Goal: Information Seeking & Learning: Learn about a topic

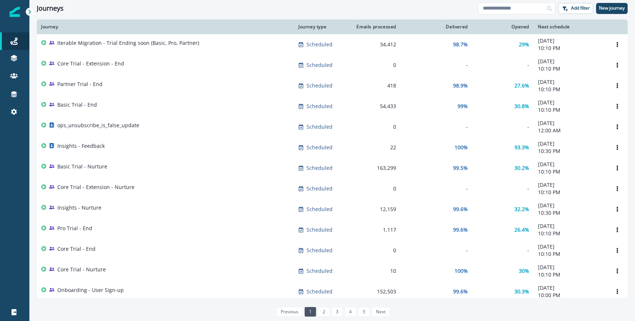
click at [280, 12] on div "Journeys" at bounding box center [258, 8] width 442 height 8
click at [530, 15] on div "Journeys Add filter New journey" at bounding box center [332, 8] width 606 height 17
click at [522, 8] on input at bounding box center [516, 9] width 77 height 12
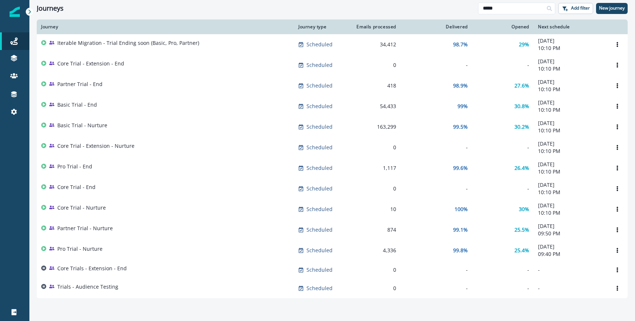
scroll to position [22, 0]
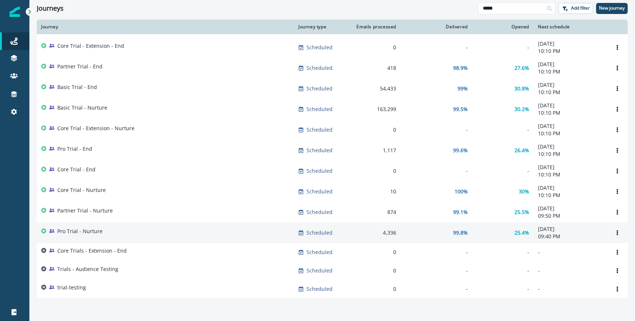
type input "*****"
click at [125, 229] on div "Pro Trial - Nurture" at bounding box center [165, 233] width 249 height 10
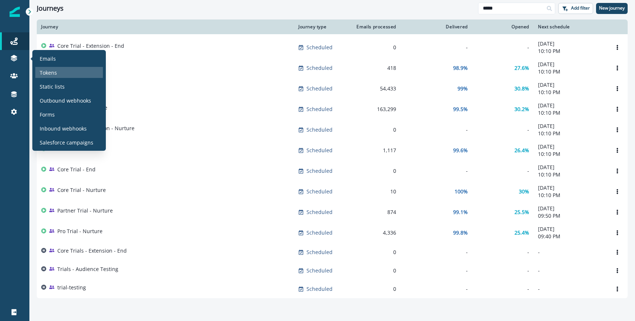
click at [52, 73] on p "Tokens" at bounding box center [48, 73] width 17 height 8
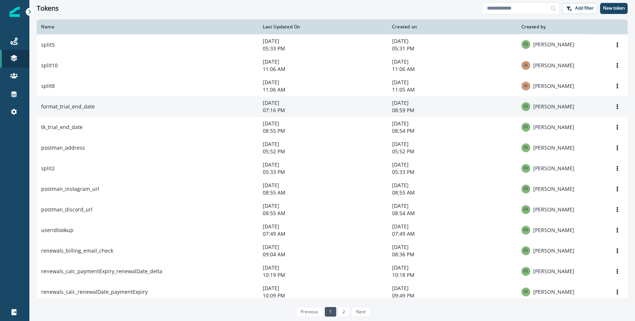
click at [175, 110] on td "format_trial_end_date" at bounding box center [148, 106] width 222 height 21
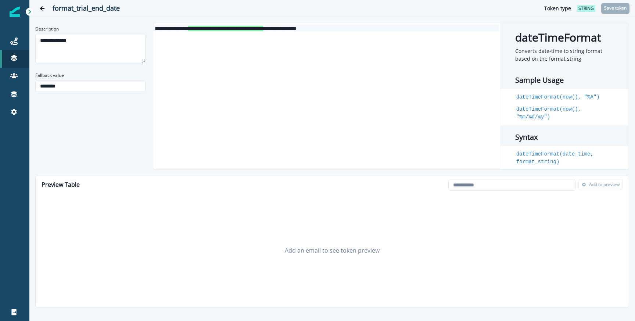
click at [266, 34] on div "**********" at bounding box center [326, 96] width 346 height 146
copy div "**********"
click at [68, 83] on input "********" at bounding box center [90, 86] width 110 height 12
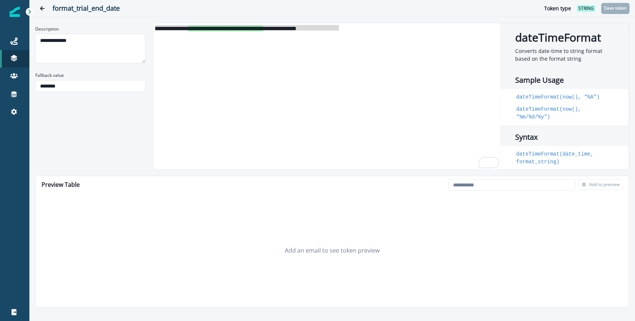
click at [79, 68] on div "**********" at bounding box center [90, 59] width 110 height 72
click at [470, 186] on input "email" at bounding box center [512, 185] width 127 height 12
click at [222, 61] on div "**********" at bounding box center [326, 96] width 346 height 146
copy div "**********"
click at [133, 89] on input "********" at bounding box center [90, 86] width 110 height 12
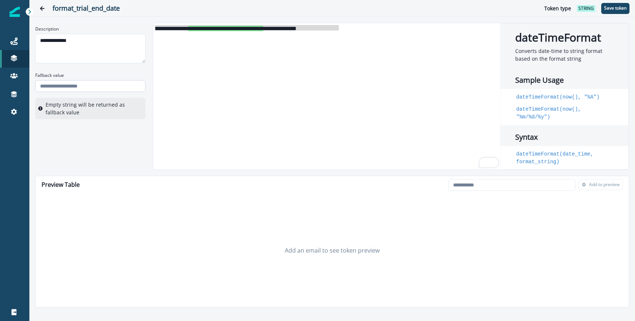
type input "********"
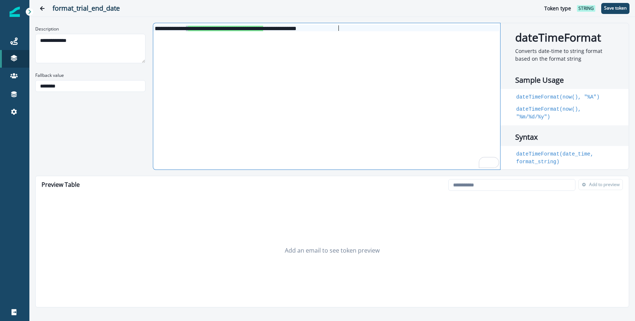
click at [184, 101] on div "**********" at bounding box center [326, 96] width 346 height 146
click at [613, 10] on p "Save token" at bounding box center [616, 8] width 22 height 5
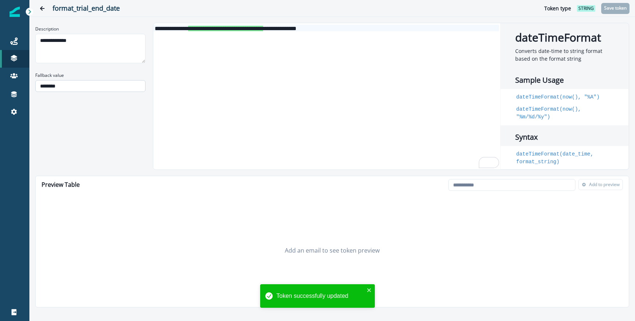
click at [93, 90] on input "********" at bounding box center [90, 86] width 110 height 12
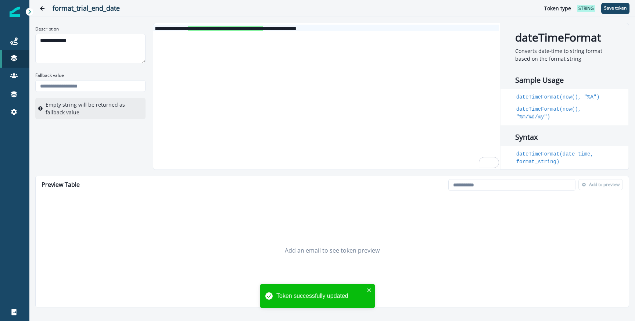
click at [208, 114] on div "**********" at bounding box center [326, 96] width 346 height 146
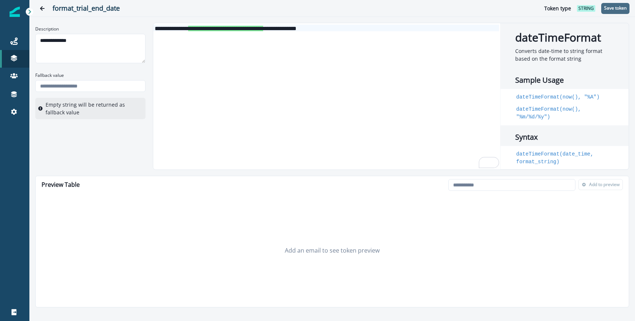
click at [611, 11] on button "Save token" at bounding box center [616, 8] width 28 height 11
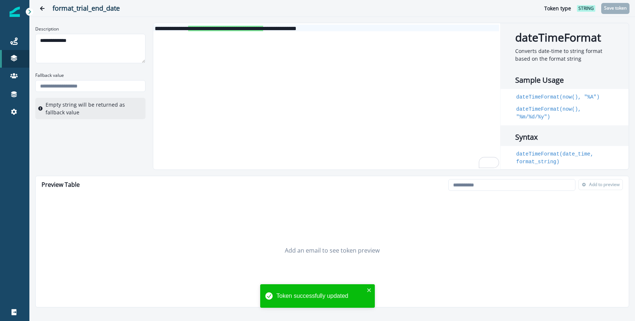
click at [247, 15] on div "format_trial_end_date Token type string Save token" at bounding box center [332, 8] width 606 height 17
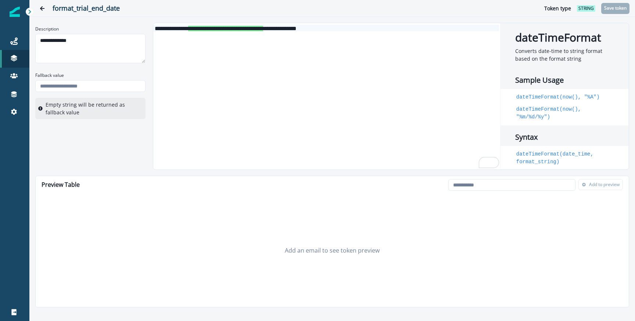
click at [224, 31] on div "**********" at bounding box center [326, 28] width 346 height 7
copy div "**********"
click at [242, 30] on span "**********" at bounding box center [225, 29] width 75 height 6
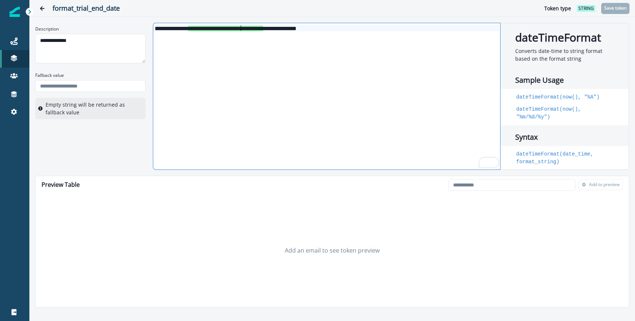
click at [242, 30] on span "**********" at bounding box center [225, 29] width 75 height 6
click at [222, 26] on span "**********" at bounding box center [225, 29] width 75 height 6
click at [263, 29] on span "**********" at bounding box center [225, 29] width 75 height 6
copy span "**********"
click at [243, 23] on div "**********" at bounding box center [391, 96] width 477 height 147
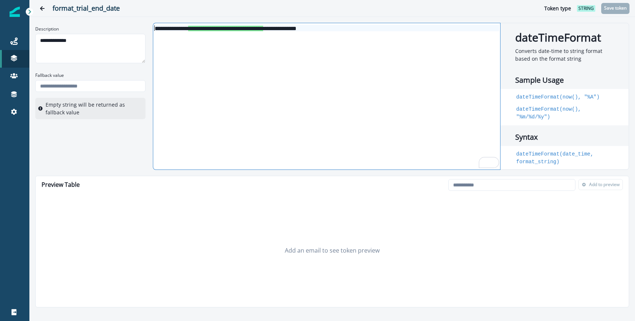
click at [232, 28] on span "**********" at bounding box center [225, 29] width 75 height 6
click at [263, 28] on span "**********" at bounding box center [225, 29] width 75 height 6
copy span "**********"
click at [270, 44] on div "**********" at bounding box center [326, 96] width 346 height 146
click at [256, 30] on span "**********" at bounding box center [225, 29] width 75 height 6
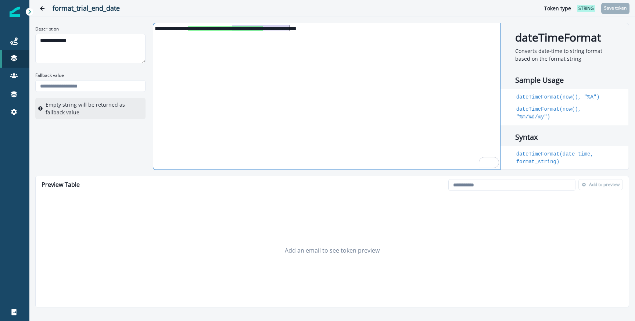
click at [256, 30] on span "**********" at bounding box center [225, 29] width 75 height 6
click at [477, 181] on input "email" at bounding box center [512, 185] width 127 height 12
paste input "**********"
type input "**********"
click at [86, 85] on input "Fallback value" at bounding box center [90, 86] width 110 height 12
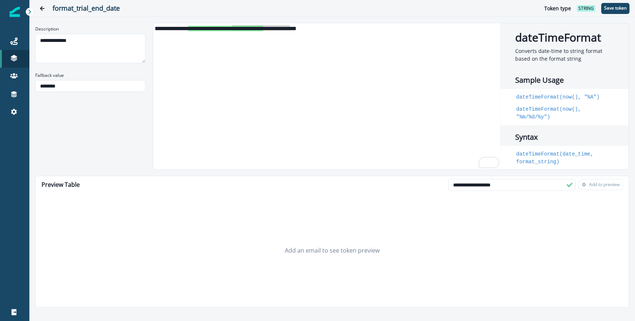
type input "********"
click at [74, 110] on div "**********" at bounding box center [332, 96] width 594 height 147
click at [615, 11] on button "Save token" at bounding box center [616, 8] width 28 height 11
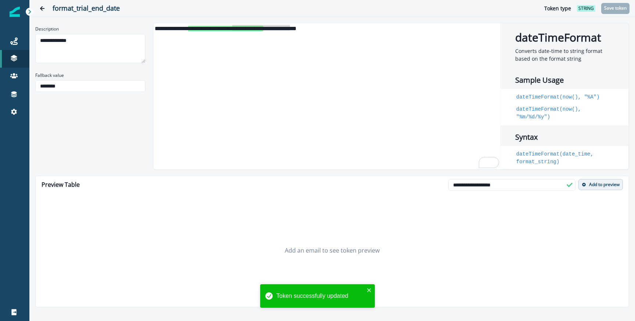
click at [592, 185] on p "Add to preview" at bounding box center [605, 184] width 31 height 5
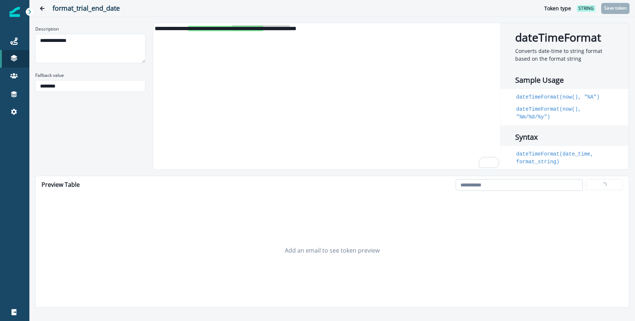
click at [508, 190] on input "email" at bounding box center [519, 185] width 127 height 12
paste input "**********"
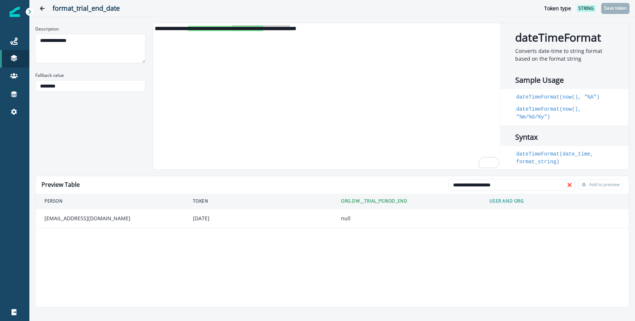
type input "**********"
click at [342, 216] on td "null" at bounding box center [406, 218] width 149 height 19
click at [315, 157] on div "**********" at bounding box center [326, 96] width 346 height 146
click at [343, 222] on td "null" at bounding box center [406, 218] width 149 height 19
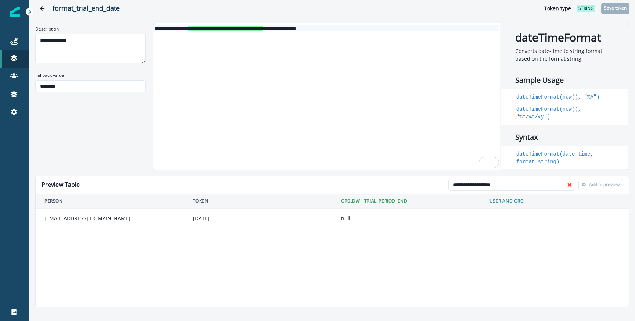
click at [343, 222] on td "null" at bounding box center [406, 218] width 149 height 19
click at [346, 220] on td "null" at bounding box center [406, 218] width 149 height 19
click at [42, 75] on p "Fallback value" at bounding box center [49, 75] width 29 height 7
click at [42, 80] on input "********" at bounding box center [90, 86] width 110 height 12
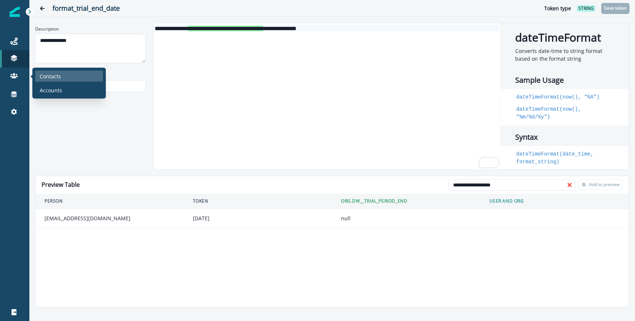
click at [42, 80] on div "Contacts" at bounding box center [69, 76] width 68 height 11
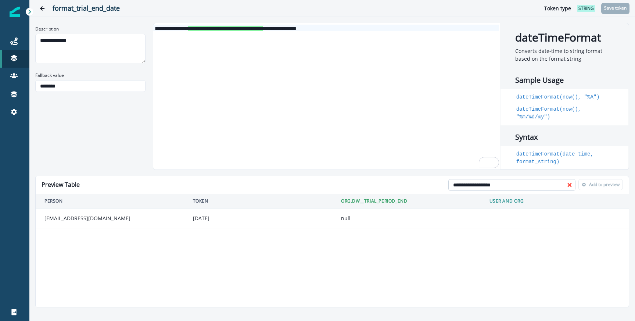
click at [507, 182] on input "**********" at bounding box center [512, 185] width 127 height 12
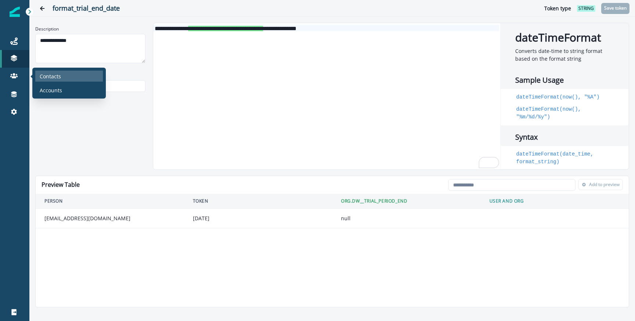
click at [42, 78] on p "Contacts" at bounding box center [50, 76] width 21 height 8
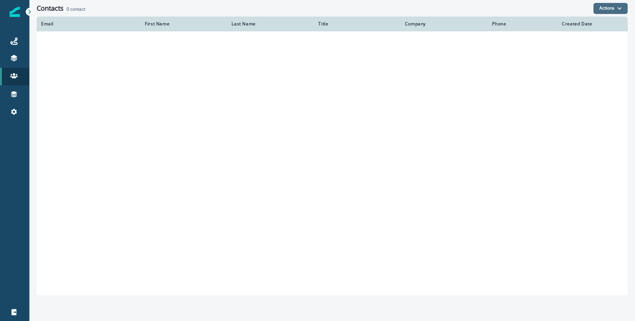
click at [601, 9] on button "Actions" at bounding box center [611, 8] width 34 height 11
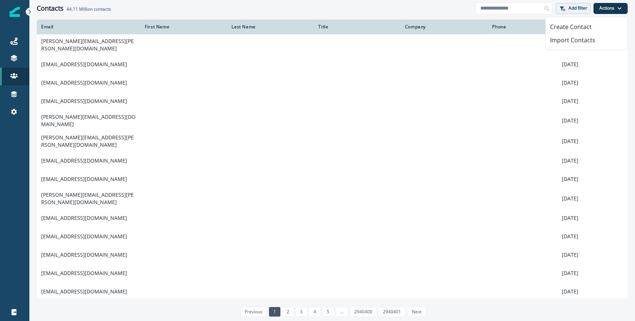
click at [574, 4] on button "Add filter" at bounding box center [573, 8] width 35 height 11
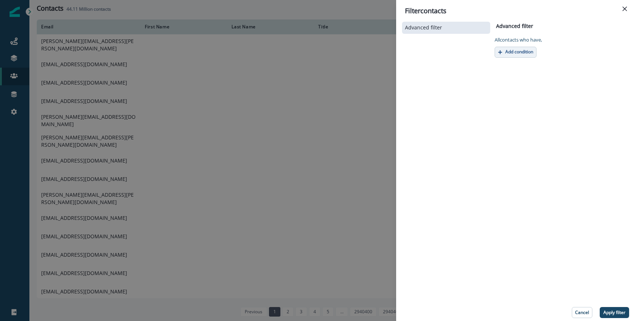
click at [510, 53] on p "Add condition" at bounding box center [520, 51] width 28 height 5
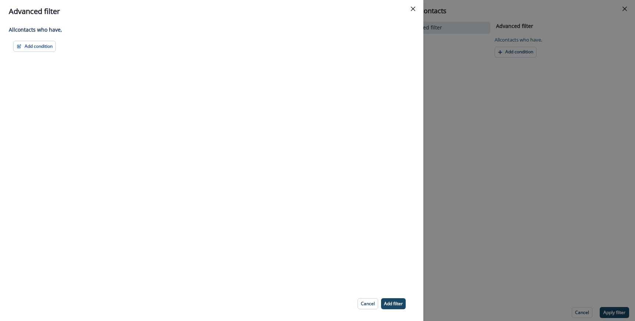
click at [34, 36] on div "All contact s who have, Add condition Contact properties A person property Perf…" at bounding box center [212, 155] width 424 height 264
click at [31, 56] on div "All contact s who have, Add condition Contact properties A person property Perf…" at bounding box center [212, 155] width 424 height 264
click at [33, 49] on button "Add condition" at bounding box center [34, 46] width 43 height 11
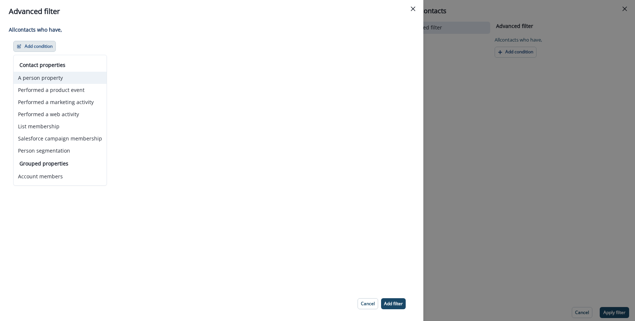
click at [53, 82] on button "A person property" at bounding box center [60, 78] width 93 height 12
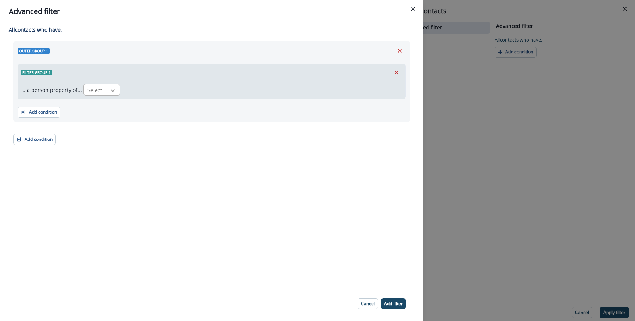
click at [110, 91] on icon at bounding box center [113, 90] width 7 height 7
type input "*****"
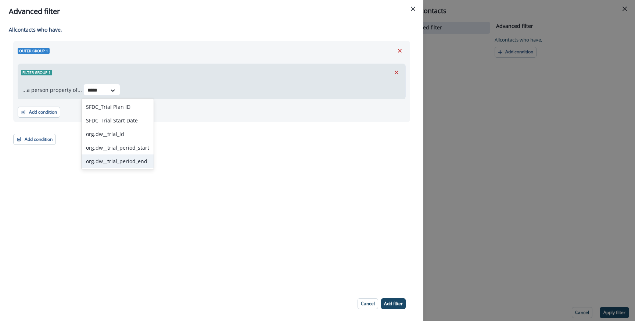
click at [112, 161] on div "org.dw__trial_period_end" at bounding box center [118, 161] width 72 height 14
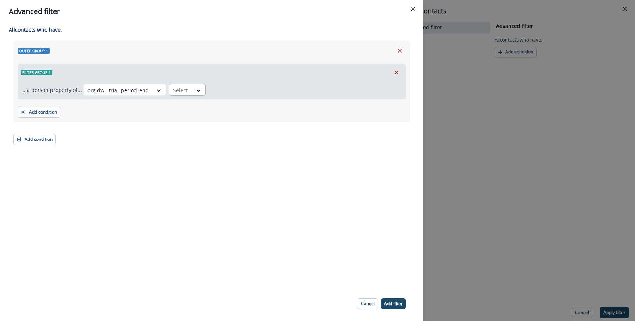
click at [180, 92] on div at bounding box center [180, 90] width 15 height 9
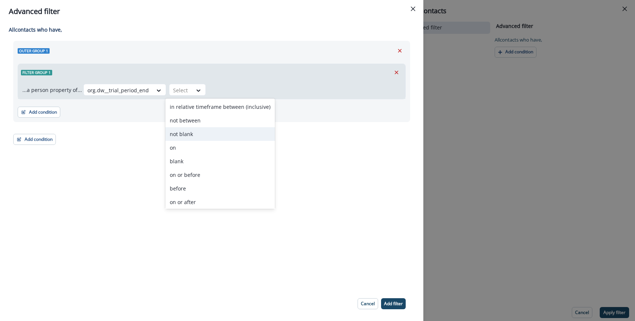
click at [183, 131] on div "not blank" at bounding box center [220, 134] width 110 height 14
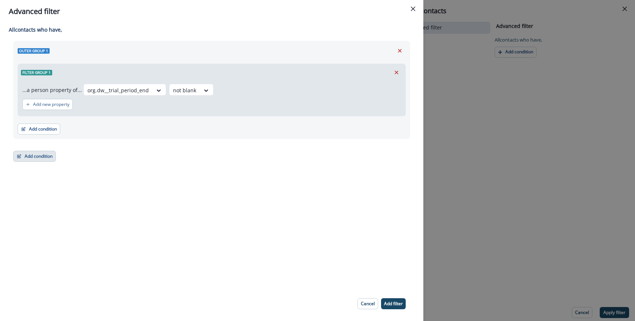
click at [38, 158] on button "Add condition" at bounding box center [34, 156] width 43 height 11
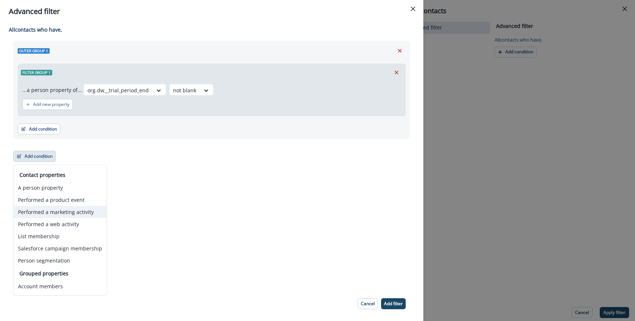
click at [54, 210] on button "Performed a marketing activity" at bounding box center [60, 212] width 93 height 12
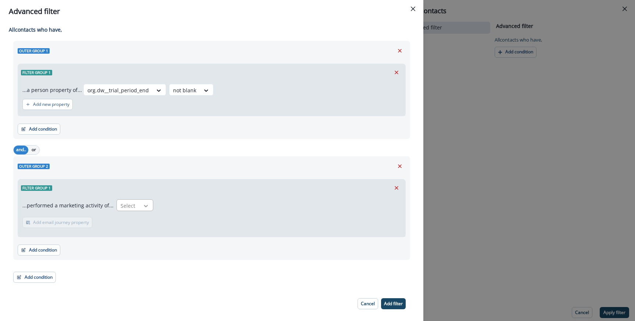
click at [143, 208] on icon at bounding box center [146, 205] width 7 height 7
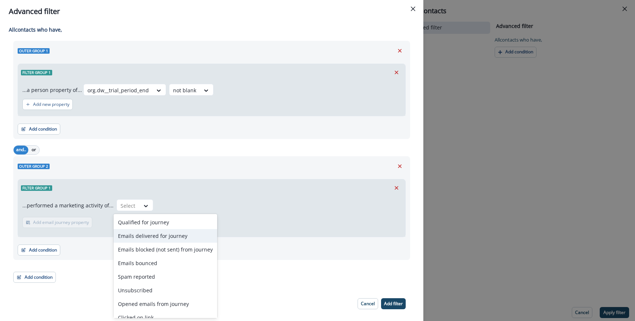
click at [142, 237] on div "Emails delivered for journey" at bounding box center [166, 236] width 104 height 14
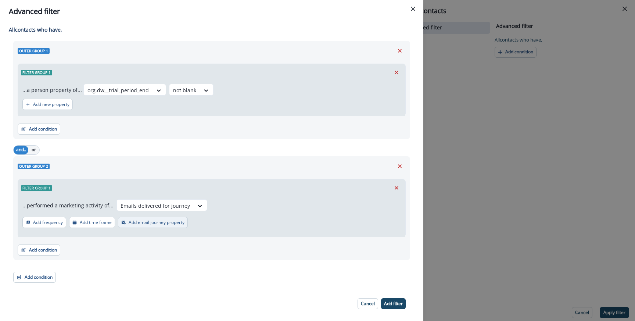
click at [150, 222] on p "Add email journey property" at bounding box center [157, 222] width 56 height 5
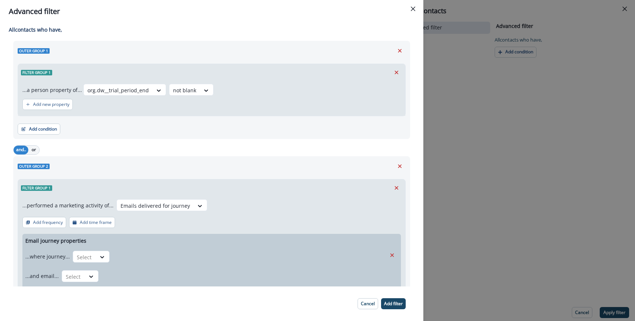
click at [102, 248] on div "...where journey... Select" at bounding box center [205, 256] width 361 height 18
click at [99, 252] on div at bounding box center [102, 257] width 13 height 12
type input "*"
click at [92, 299] on div "Name contains" at bounding box center [105, 301] width 69 height 14
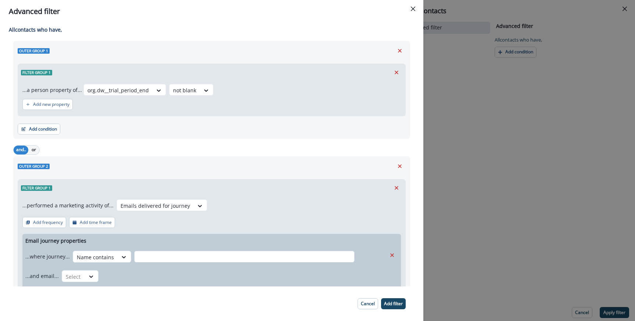
click at [136, 260] on input "text" at bounding box center [244, 257] width 221 height 12
type input "*****"
click at [212, 216] on div at bounding box center [211, 215] width 379 height 3
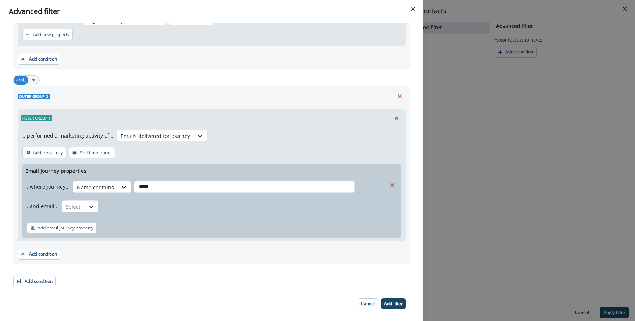
scroll to position [73, 0]
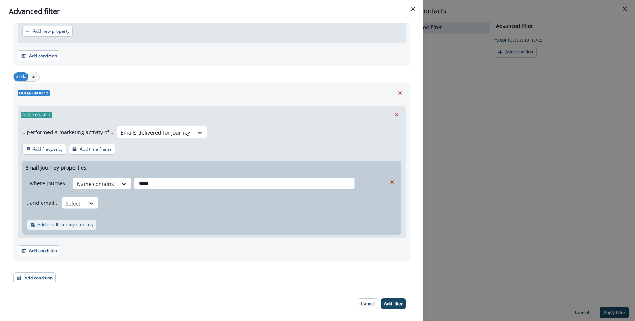
click at [89, 227] on p "Add email journey property" at bounding box center [66, 224] width 56 height 5
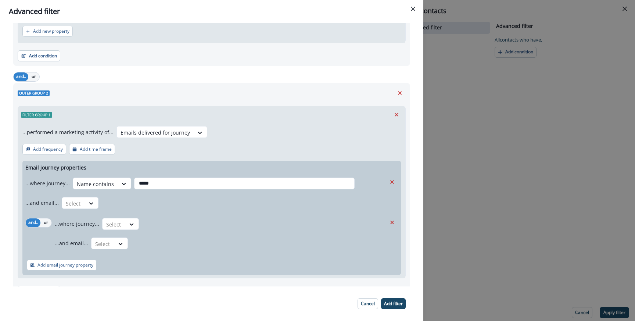
click at [398, 225] on div "and.. or ...where journey... Select ...and email... Select" at bounding box center [211, 234] width 379 height 38
click at [394, 225] on icon "Remove" at bounding box center [392, 222] width 7 height 7
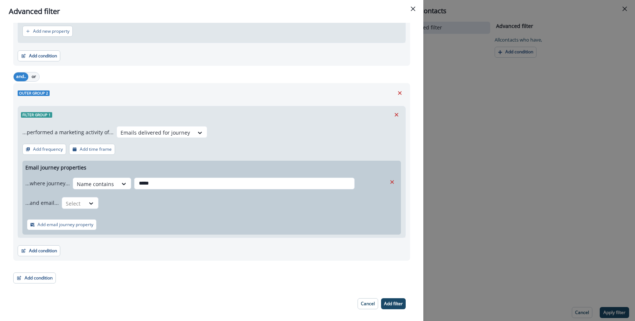
scroll to position [0, 0]
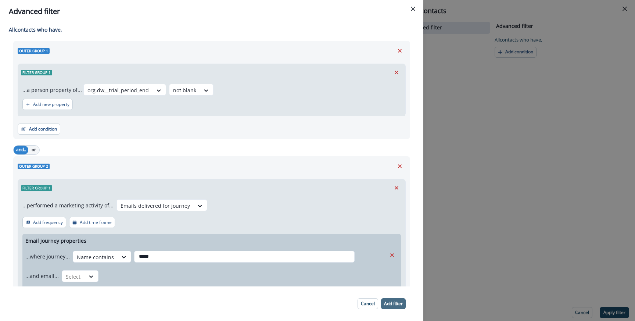
click at [394, 305] on p "Add filter" at bounding box center [393, 303] width 19 height 5
click at [81, 271] on div "Select" at bounding box center [73, 277] width 23 height 12
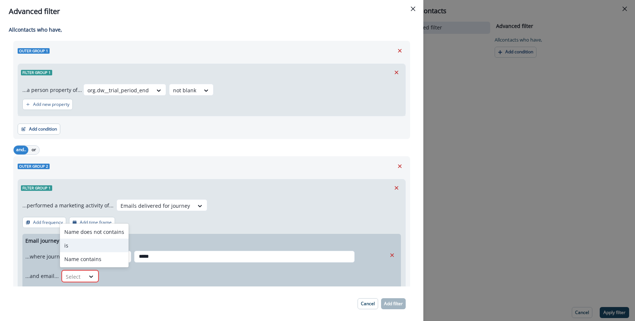
click at [79, 249] on div "is" at bounding box center [94, 246] width 69 height 14
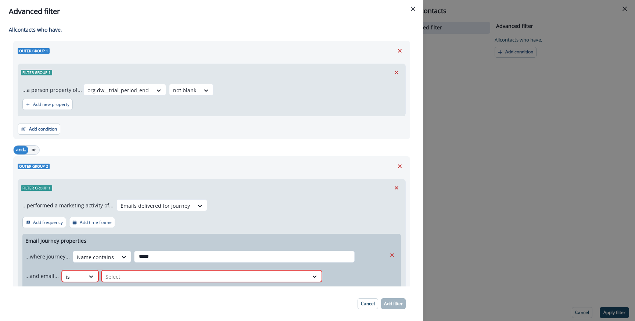
click at [132, 270] on div "...and email... is Select" at bounding box center [205, 276] width 361 height 18
click at [131, 276] on div at bounding box center [205, 276] width 199 height 9
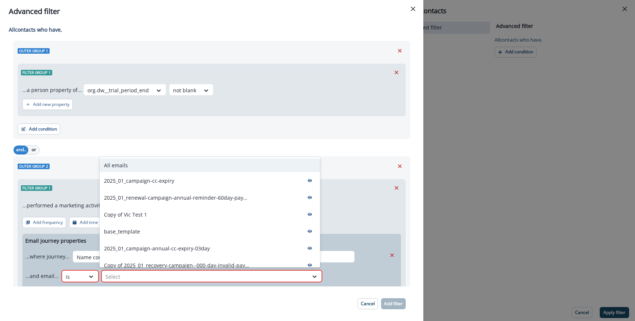
click at [124, 164] on p "All emails" at bounding box center [116, 165] width 24 height 8
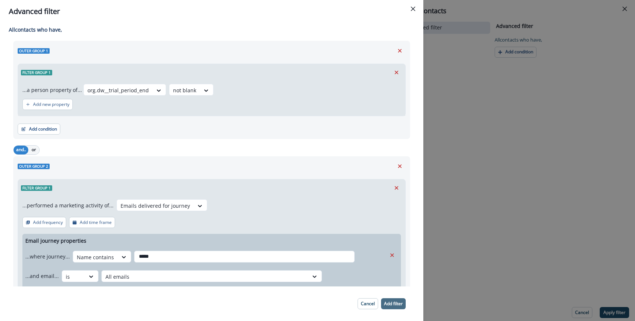
click at [392, 303] on p "Add filter" at bounding box center [393, 303] width 19 height 5
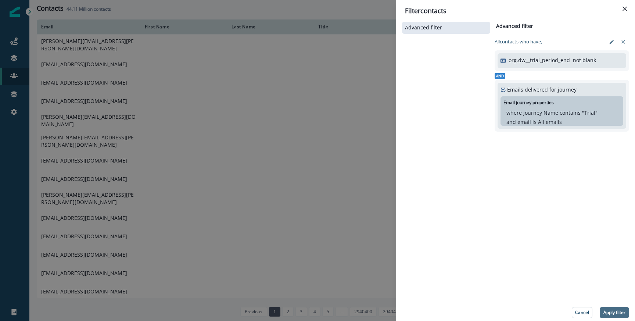
click at [627, 308] on button "Apply filter" at bounding box center [614, 312] width 29 height 11
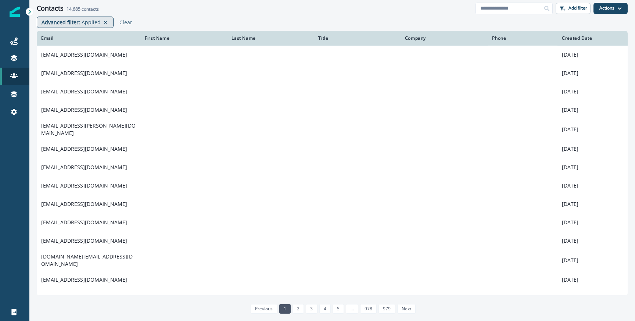
click at [71, 24] on p "Advanced filter :" at bounding box center [61, 22] width 39 height 8
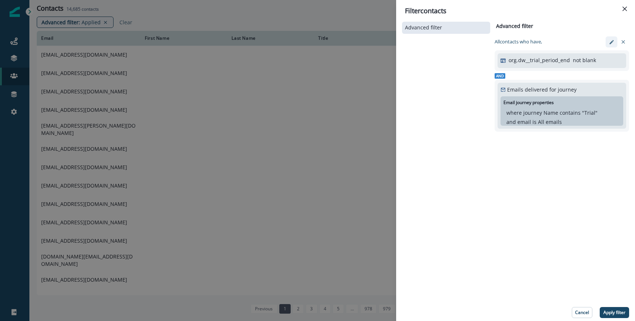
click at [615, 39] on button "edit-filter" at bounding box center [612, 41] width 12 height 11
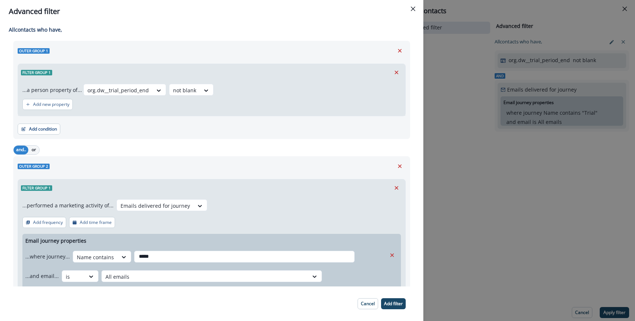
click at [165, 90] on div "org.dw__trial_period_end not blank" at bounding box center [242, 90] width 318 height 12
click at [173, 90] on input "text" at bounding box center [173, 90] width 1 height 8
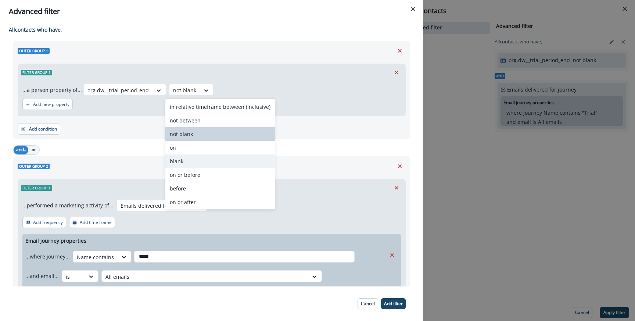
click at [188, 158] on div "blank" at bounding box center [220, 161] width 110 height 14
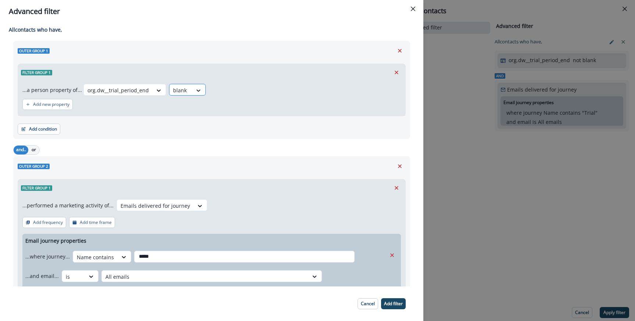
click at [192, 89] on div at bounding box center [198, 90] width 13 height 7
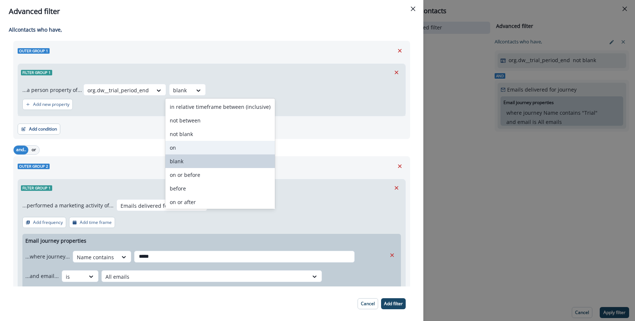
click at [313, 139] on div "Outer group 1 Filter group 1 ...a person property of... org.dw__trial_period_en…" at bounding box center [211, 90] width 397 height 98
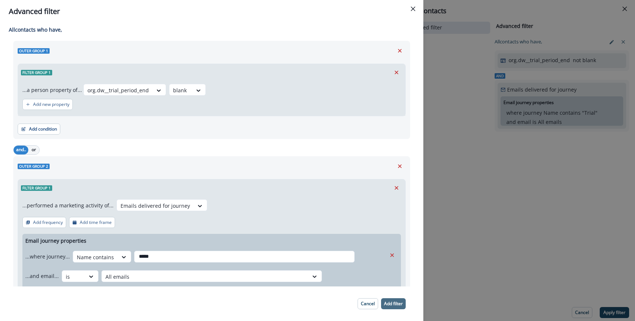
click at [400, 301] on p "Add filter" at bounding box center [393, 303] width 19 height 5
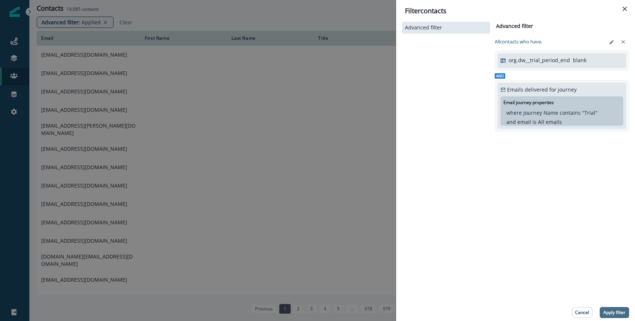
click at [612, 314] on p "Apply filter" at bounding box center [615, 312] width 22 height 5
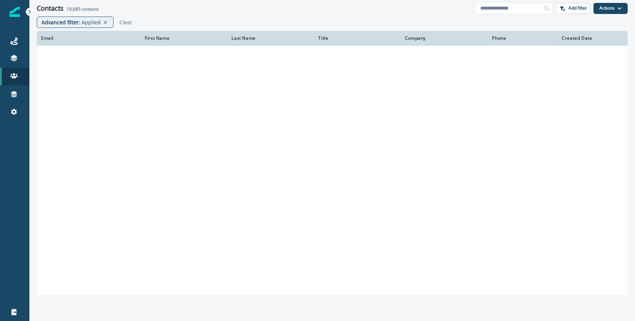
click at [75, 8] on span "14,685" at bounding box center [74, 9] width 14 height 6
click at [185, 7] on div "Contacts 14,685 contacts" at bounding box center [256, 8] width 439 height 8
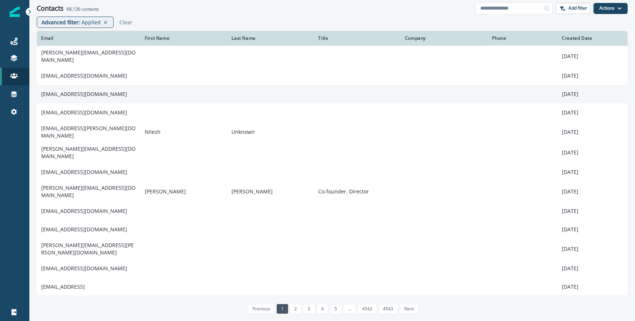
click at [82, 92] on td "samalapurapu@confluent.io" at bounding box center [89, 94] width 104 height 18
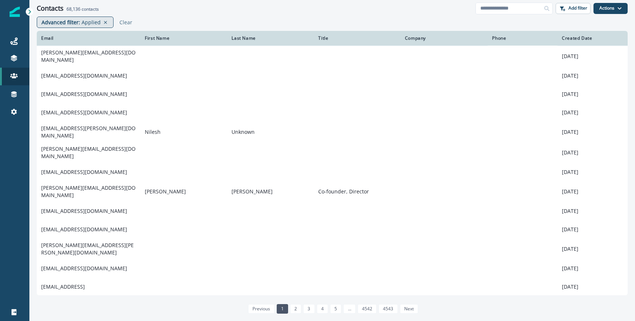
click at [82, 24] on p "Applied" at bounding box center [91, 22] width 19 height 8
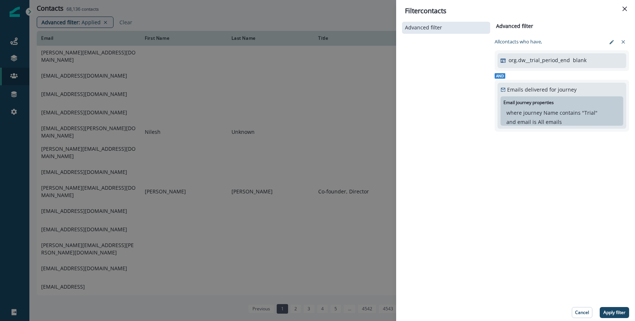
click at [321, 53] on div "Filter contacts Advanced filter Advanced filter Clear All contact s who have, o…" at bounding box center [317, 160] width 635 height 321
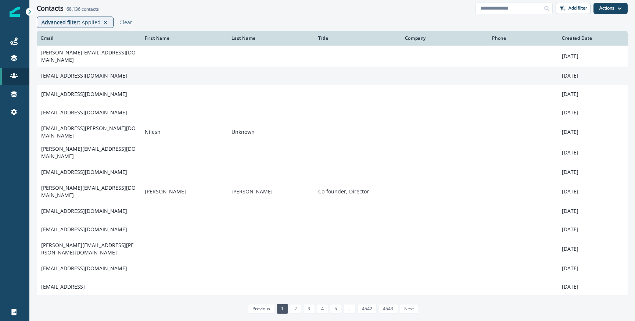
click at [106, 74] on td "[EMAIL_ADDRESS][DOMAIN_NAME]" at bounding box center [89, 76] width 104 height 18
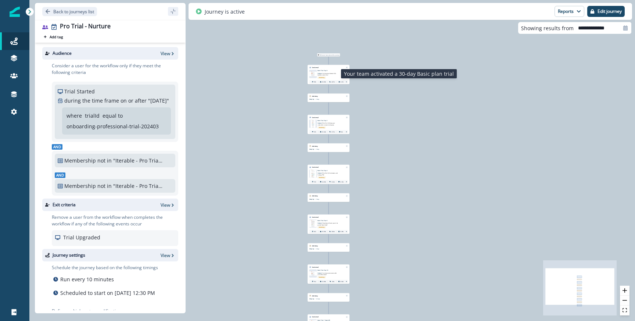
click at [336, 72] on span "Your team activated a 30-day Basic plan trial" at bounding box center [327, 73] width 19 height 3
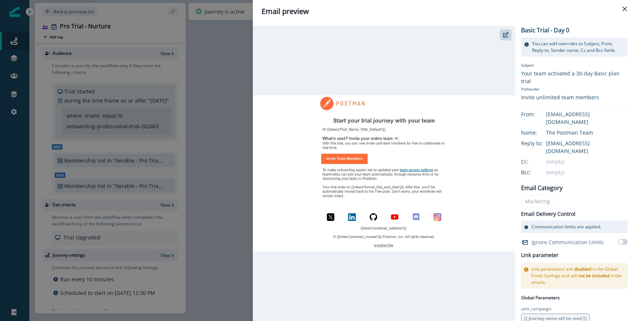
click at [198, 169] on div "Email preview Basic Trial - Day 0 You can add overrides to Subject, From, Reply…" at bounding box center [317, 160] width 635 height 321
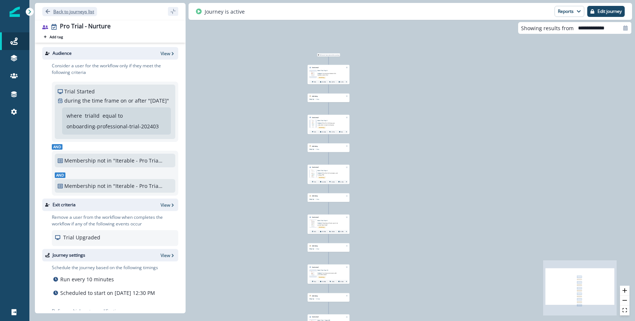
click at [73, 11] on p "Back to journeys list" at bounding box center [73, 11] width 41 height 6
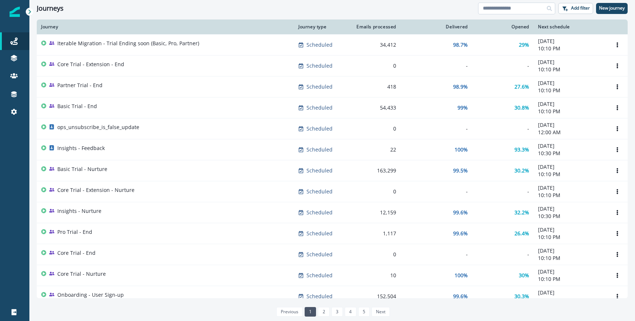
click at [509, 11] on input at bounding box center [516, 9] width 77 height 12
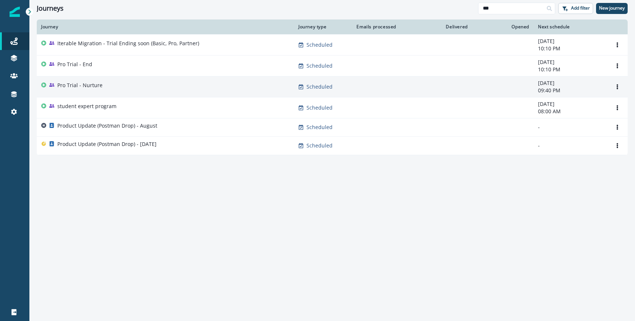
type input "***"
click at [117, 82] on div "Pro Trial - Nurture" at bounding box center [165, 87] width 249 height 10
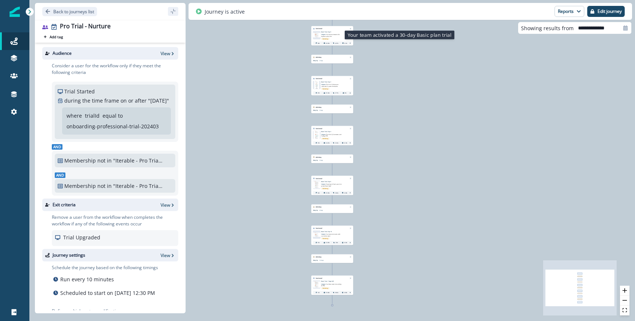
click at [338, 35] on span "Your team activated a 30-day Basic plan trial" at bounding box center [330, 35] width 19 height 3
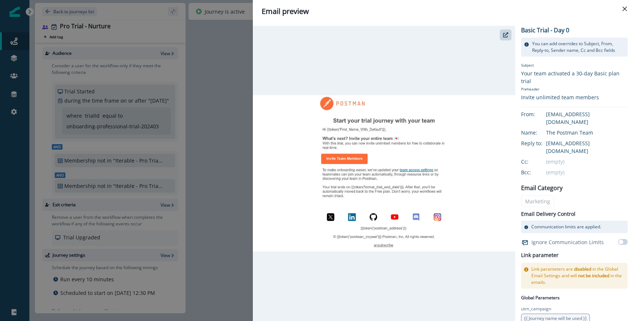
click at [231, 86] on div "Email preview Basic Trial - Day 0 You can add overrides to Subject, From, Reply…" at bounding box center [317, 160] width 635 height 321
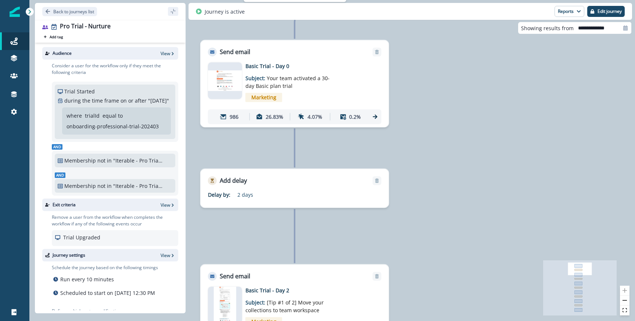
click at [372, 116] on icon at bounding box center [375, 116] width 7 height 7
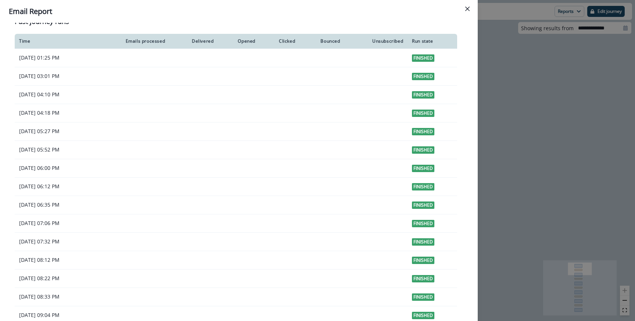
scroll to position [514, 0]
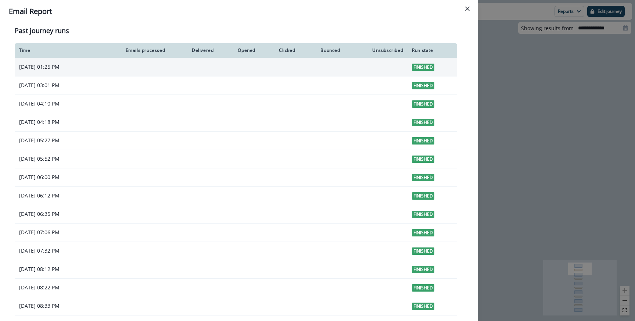
click at [78, 68] on p "[DATE] 01:25 PM" at bounding box center [53, 66] width 69 height 7
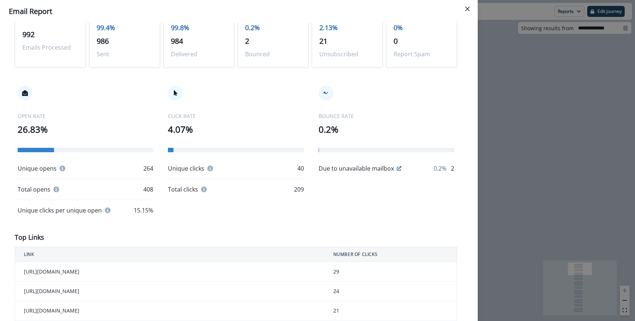
scroll to position [0, 0]
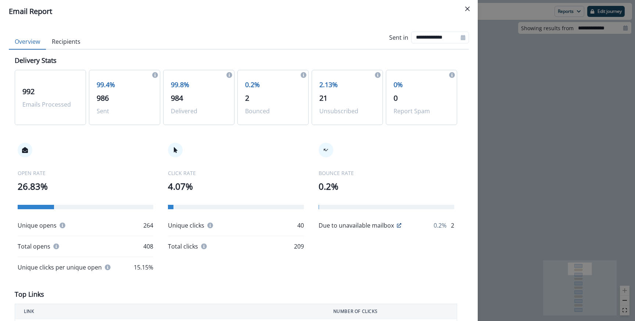
click at [89, 40] on div "**********" at bounding box center [239, 37] width 460 height 23
click at [75, 39] on button "Recipients" at bounding box center [66, 41] width 40 height 15
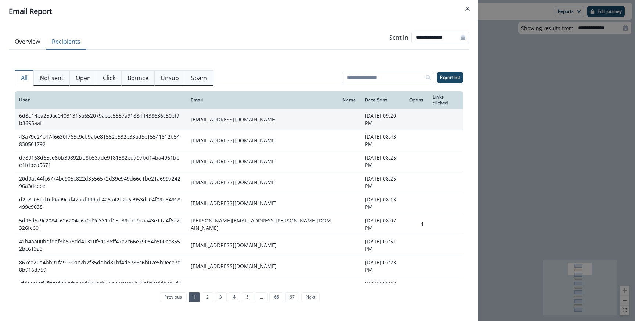
click at [211, 118] on td "[EMAIL_ADDRESS][DOMAIN_NAME]" at bounding box center [262, 119] width 152 height 21
copy td "[EMAIL_ADDRESS][DOMAIN_NAME]"
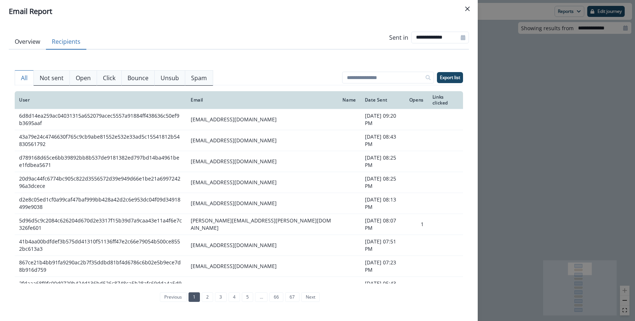
click at [545, 114] on div "**********" at bounding box center [317, 160] width 635 height 321
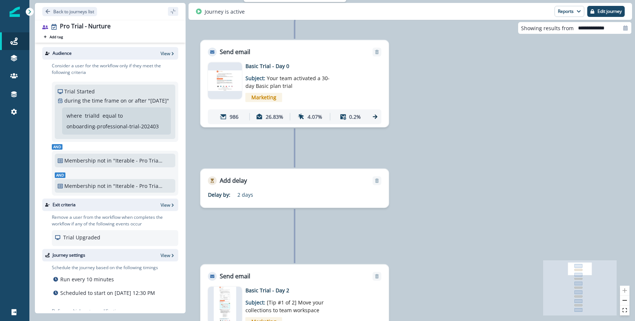
click at [110, 130] on p "onboarding-professional-trial-202403" at bounding box center [113, 126] width 92 height 8
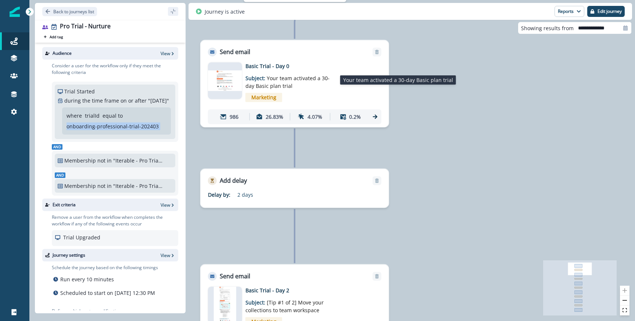
click at [254, 82] on span "Your team activated a 30-day Basic plan trial" at bounding box center [288, 82] width 84 height 15
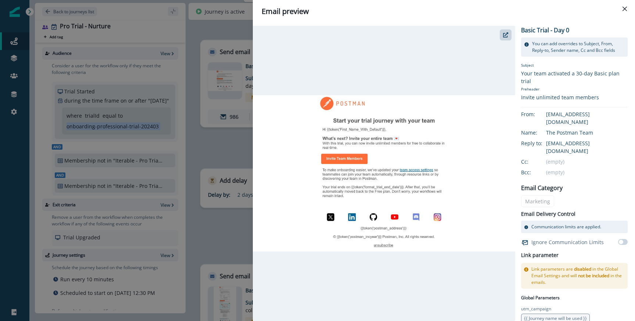
click at [383, 188] on img at bounding box center [384, 173] width 263 height 156
click at [382, 187] on img at bounding box center [384, 173] width 263 height 156
click at [156, 136] on div "Email preview Basic Trial - Day 0 You can add overrides to Subject, From, Reply…" at bounding box center [317, 160] width 635 height 321
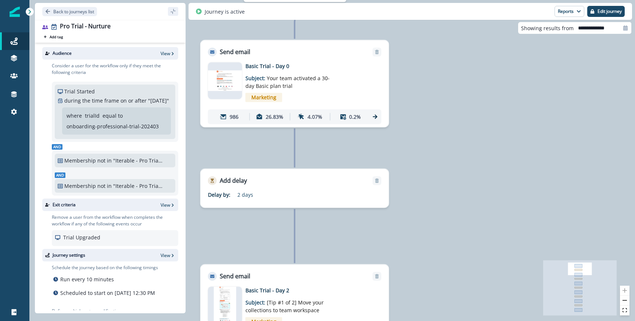
click at [374, 115] on icon at bounding box center [375, 116] width 7 height 7
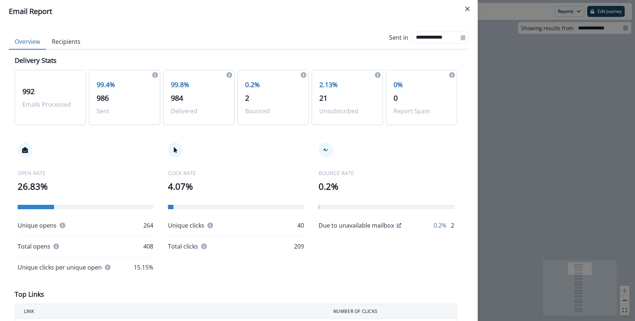
click at [72, 47] on button "Recipients" at bounding box center [66, 41] width 40 height 15
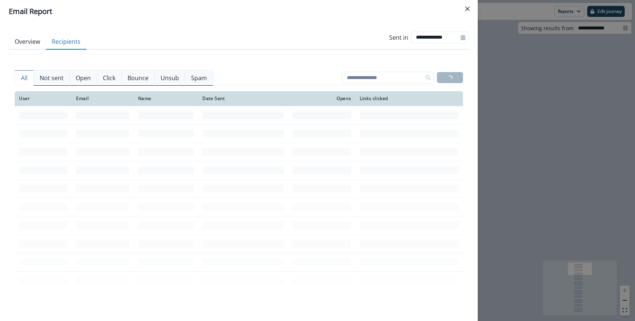
click at [510, 91] on div "**********" at bounding box center [317, 160] width 635 height 321
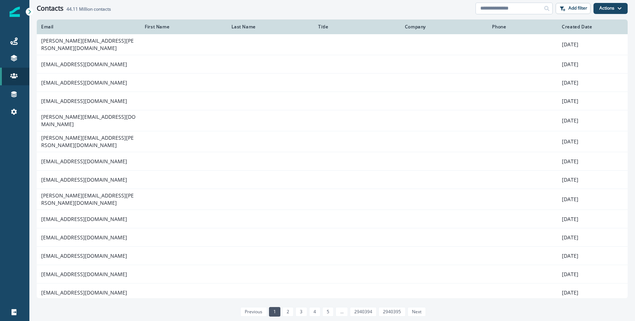
click at [523, 3] on input at bounding box center [514, 9] width 77 height 12
paste input "**********"
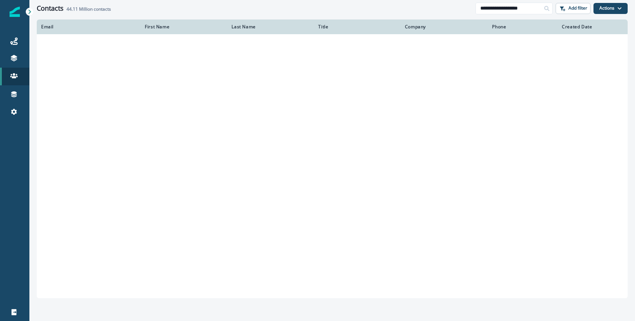
type input "**********"
click at [402, 1] on div "**********" at bounding box center [332, 8] width 606 height 17
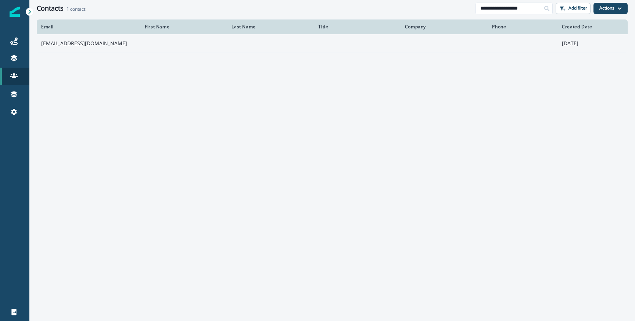
click at [95, 42] on td "[EMAIL_ADDRESS][DOMAIN_NAME]" at bounding box center [89, 43] width 104 height 18
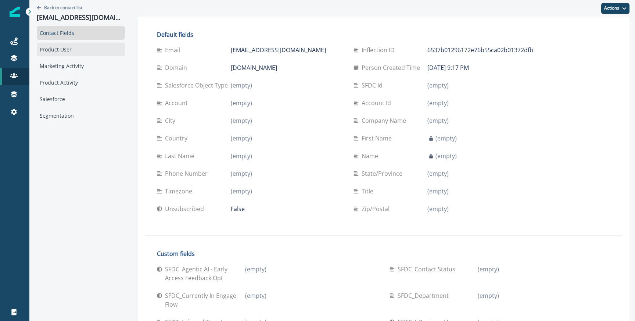
click at [65, 46] on div "Product User" at bounding box center [81, 50] width 88 height 14
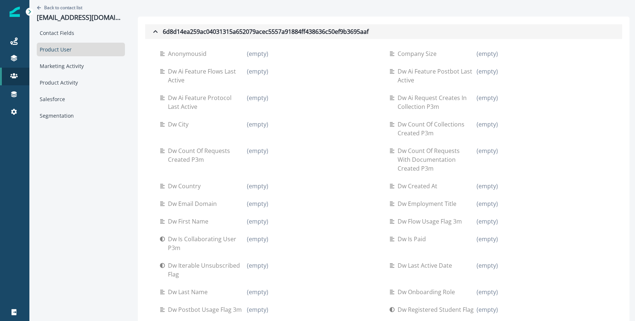
click at [151, 32] on icon "button" at bounding box center [155, 31] width 9 height 9
click at [164, 30] on div "6d8d14ea259ac04031315a652079acec5557a91884ff438636c50ef9b3695aaf" at bounding box center [260, 31] width 218 height 9
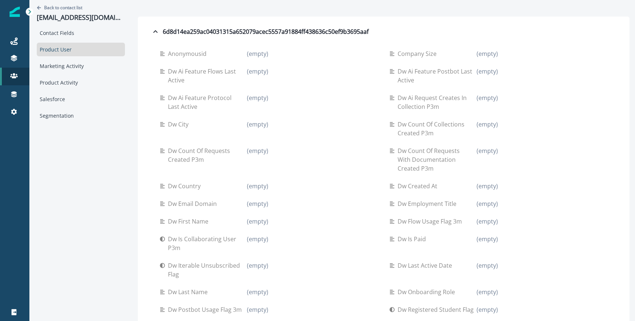
click at [59, 58] on div "Contact Fields Product User Marketing Activity Product Activity Salesforce Segm…" at bounding box center [81, 74] width 88 height 96
click at [58, 64] on div "Marketing Activity" at bounding box center [81, 66] width 88 height 14
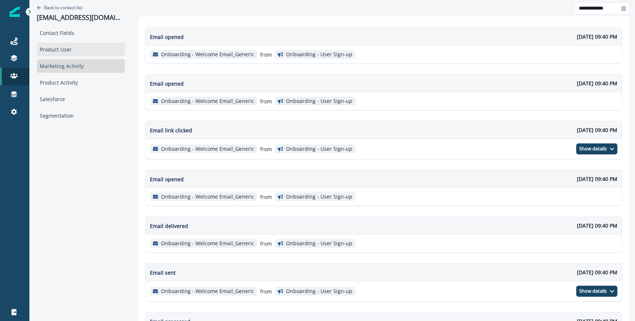
click at [59, 54] on div "Product User" at bounding box center [81, 50] width 88 height 14
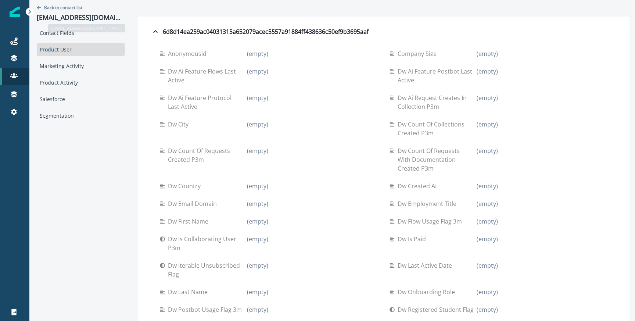
click at [71, 13] on div "Back to contact list xin.yang05@ui-mh.com" at bounding box center [81, 13] width 88 height 26
click at [68, 6] on p "Back to contact list" at bounding box center [63, 7] width 38 height 6
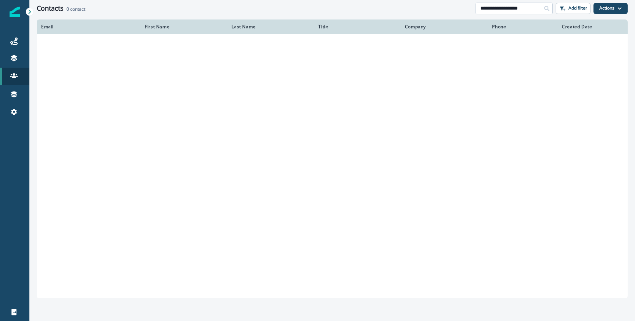
click at [499, 9] on input "**********" at bounding box center [514, 9] width 77 height 12
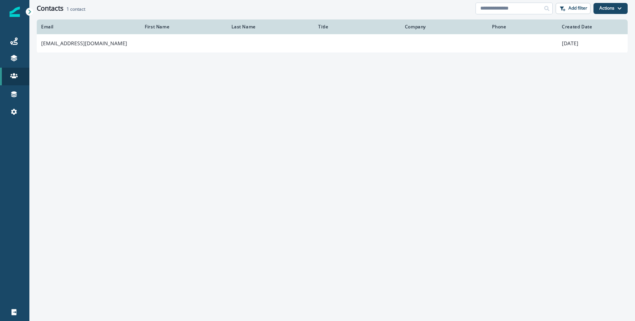
click at [502, 11] on input at bounding box center [514, 9] width 77 height 12
click at [569, 8] on p "Add filter" at bounding box center [578, 8] width 19 height 5
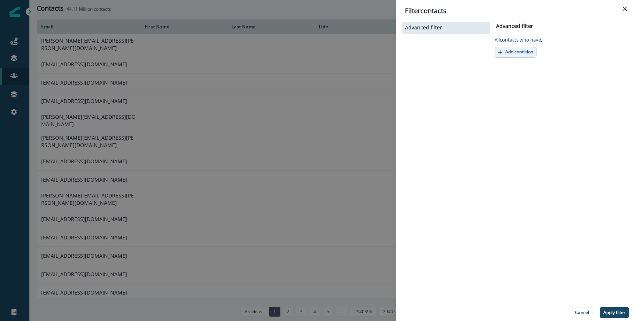
click at [509, 50] on p "Add condition" at bounding box center [520, 51] width 28 height 5
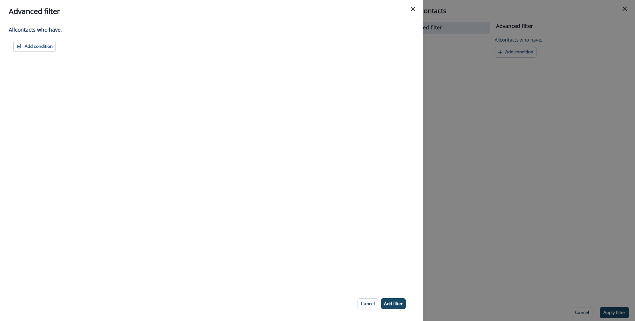
click at [62, 49] on div "Add condition Contact properties A person property Performed a product event Pe…" at bounding box center [211, 46] width 397 height 11
click at [45, 45] on button "Add condition" at bounding box center [34, 46] width 43 height 11
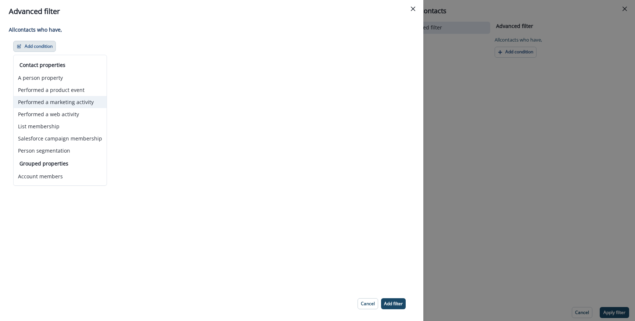
click at [42, 107] on button "Performed a marketing activity" at bounding box center [60, 102] width 93 height 12
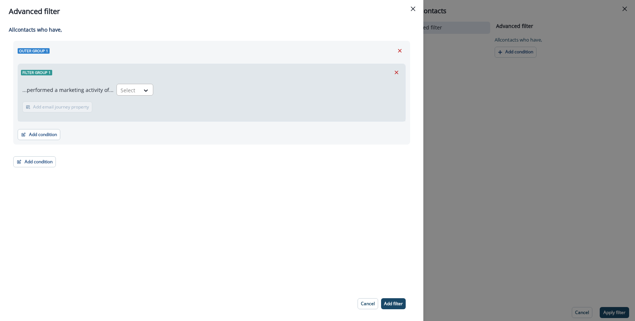
click at [121, 93] on div at bounding box center [128, 90] width 15 height 9
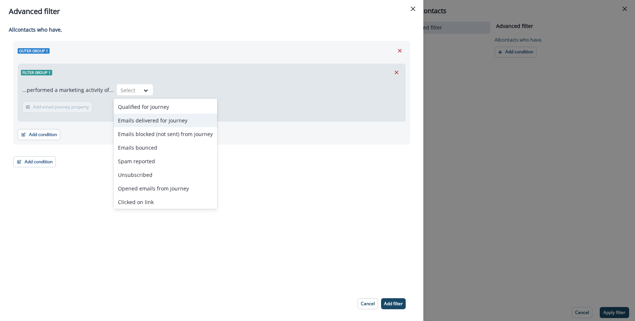
click at [143, 121] on div "Emails delivered for journey" at bounding box center [166, 121] width 104 height 14
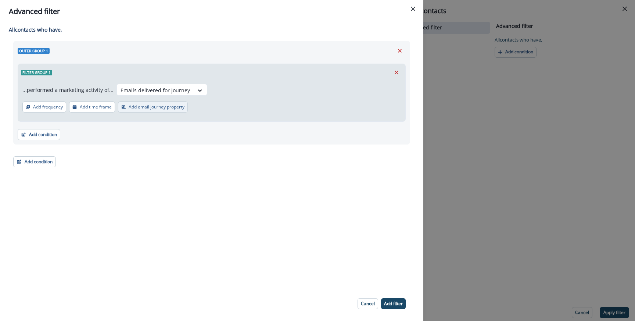
click at [147, 106] on p "Add email journey property" at bounding box center [157, 106] width 56 height 5
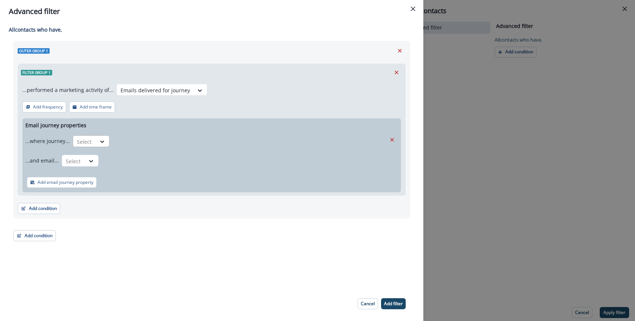
click at [86, 136] on div "Select" at bounding box center [84, 142] width 23 height 12
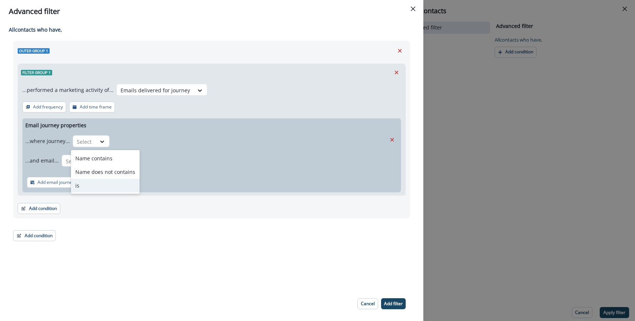
click at [93, 184] on div "is" at bounding box center [105, 186] width 69 height 14
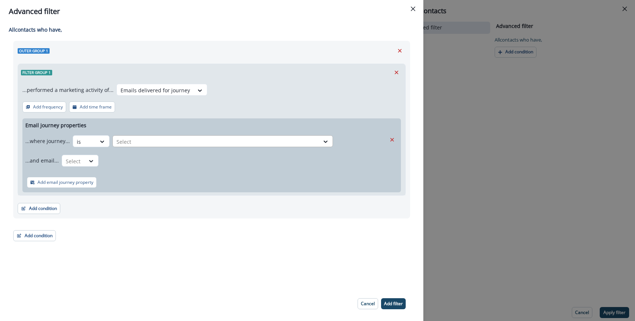
click at [148, 140] on div at bounding box center [216, 141] width 199 height 9
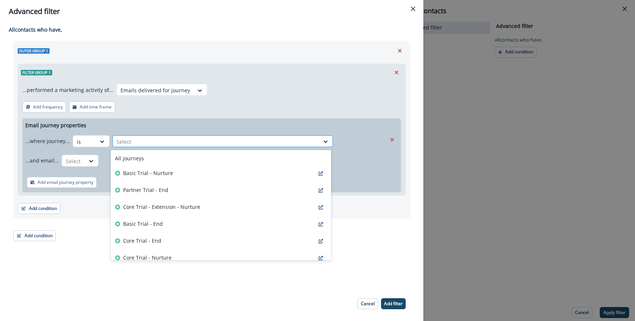
type input "*"
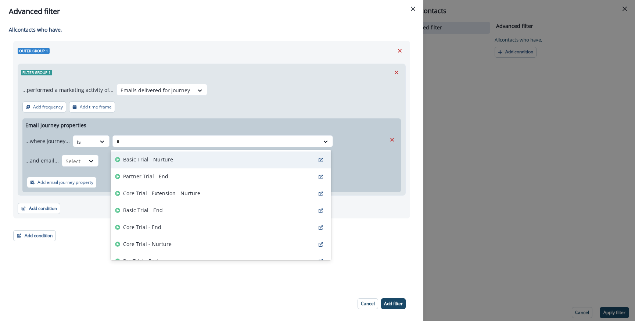
click at [149, 152] on div "Basic Trial - Nurture" at bounding box center [221, 160] width 221 height 17
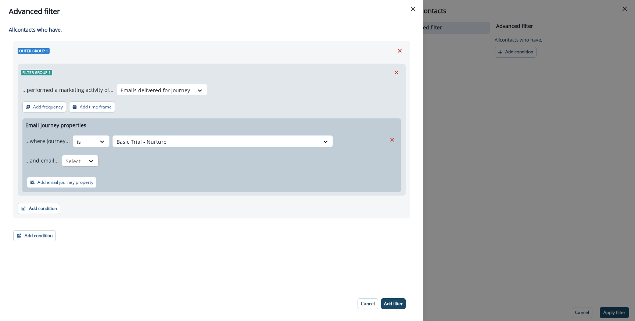
click at [82, 161] on div "Select" at bounding box center [73, 161] width 23 height 12
click at [74, 204] on div "is" at bounding box center [94, 205] width 69 height 14
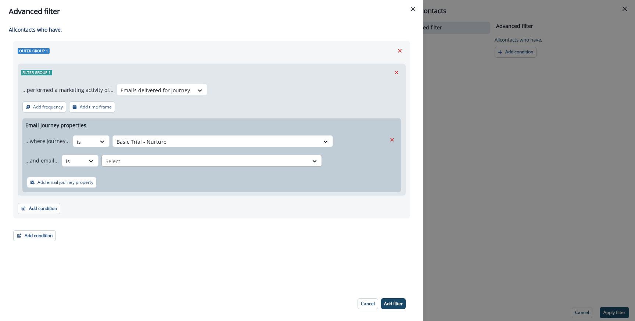
click at [121, 159] on div at bounding box center [205, 161] width 199 height 9
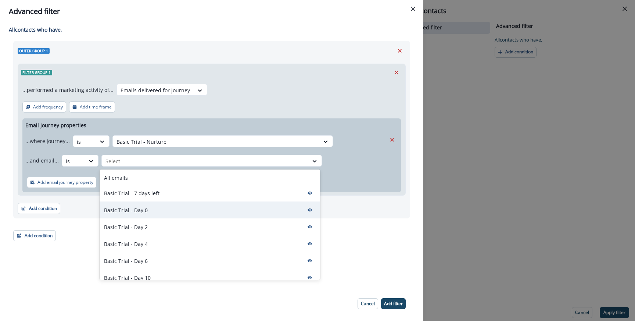
click at [145, 214] on div "Basic Trial - Day 0" at bounding box center [210, 210] width 221 height 17
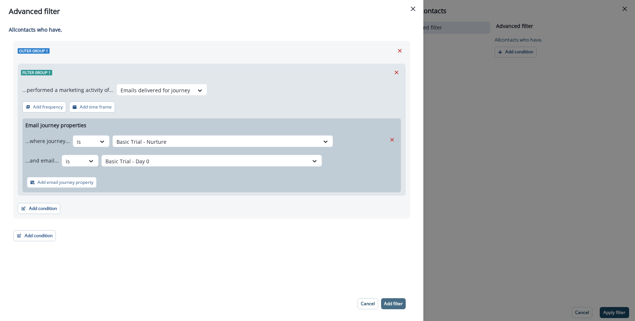
click at [392, 305] on p "Add filter" at bounding box center [393, 303] width 19 height 5
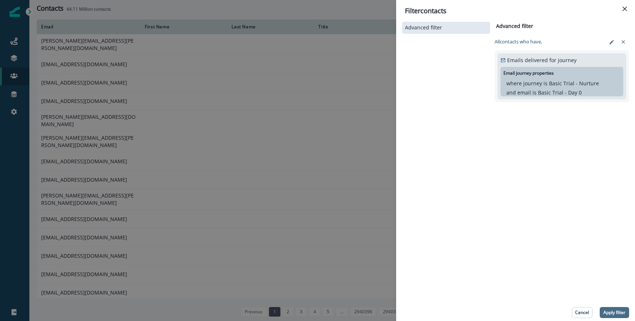
click at [609, 309] on button "Apply filter" at bounding box center [614, 312] width 29 height 11
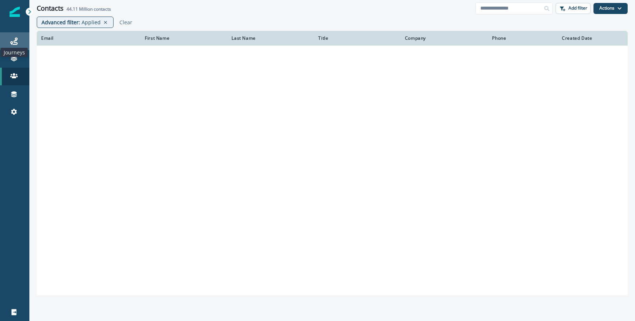
click at [10, 39] on icon at bounding box center [13, 41] width 7 height 7
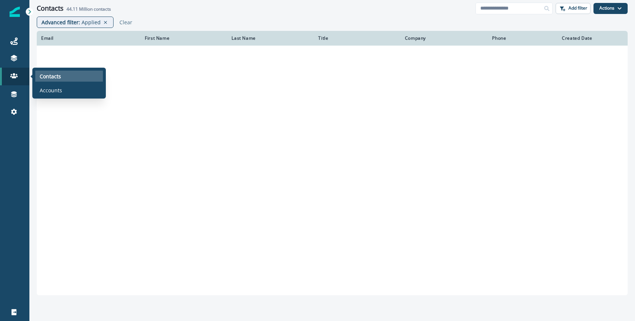
click at [41, 79] on p "Contacts" at bounding box center [50, 76] width 21 height 8
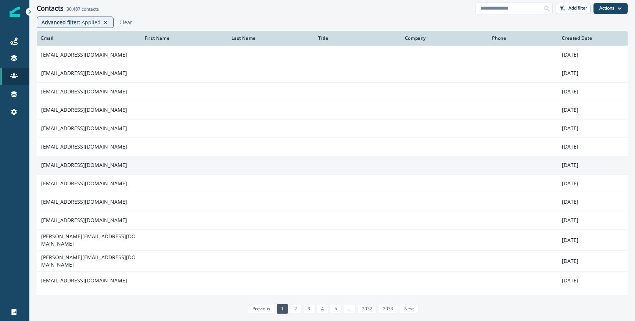
scroll to position [29, 0]
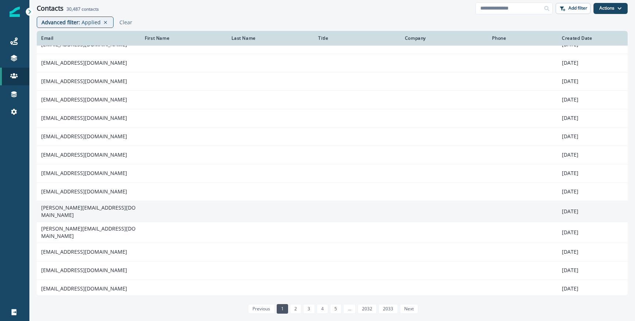
click at [46, 214] on td "pablo.tyg@gmail.com" at bounding box center [89, 211] width 104 height 21
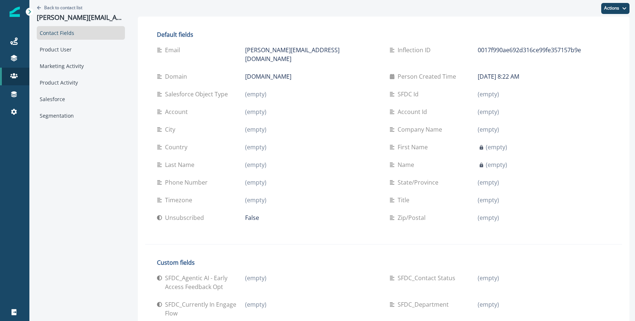
click at [245, 50] on p "pablo.tyg@gmail.com" at bounding box center [311, 55] width 133 height 18
copy div "pablo.tyg@gmail.com"
click at [75, 49] on div "Product User" at bounding box center [81, 50] width 88 height 14
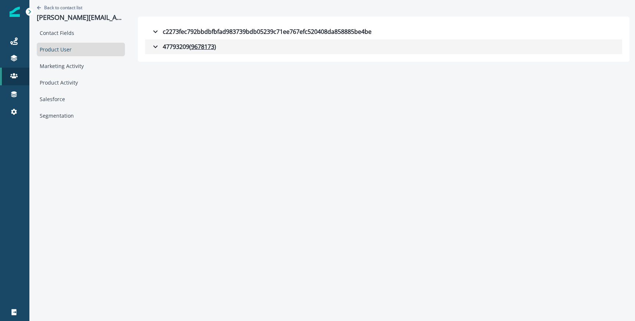
click at [151, 49] on div "47793209 ( 9678173 )" at bounding box center [183, 46] width 65 height 9
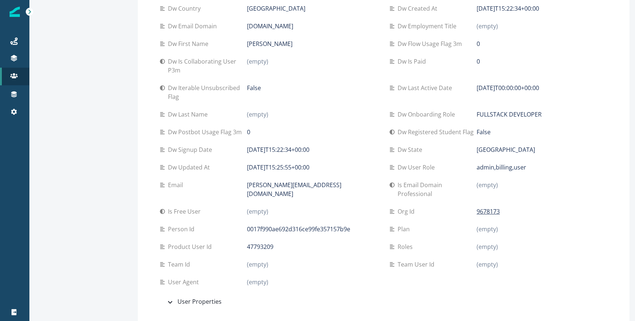
scroll to position [196, 0]
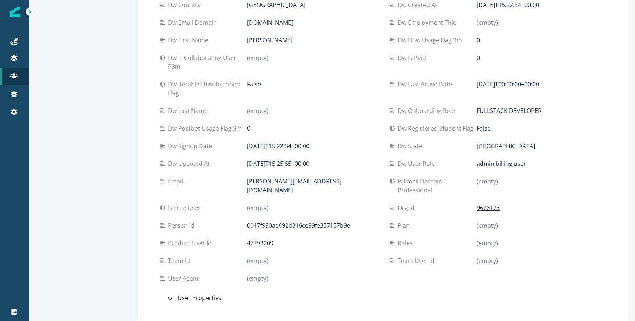
click at [178, 306] on div "Anonymousid (empty) Company size (empty) Dw ai feature flows last active (empty…" at bounding box center [383, 86] width 477 height 456
click at [179, 303] on button "User Properties" at bounding box center [384, 298] width 448 height 15
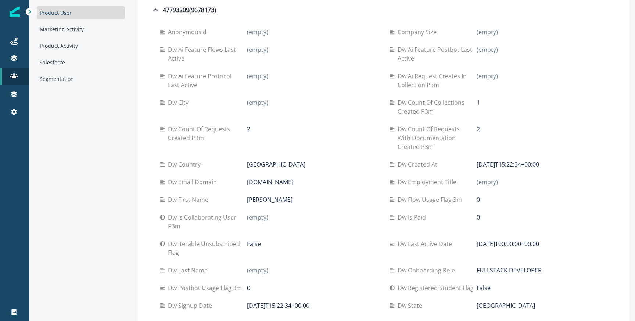
scroll to position [0, 0]
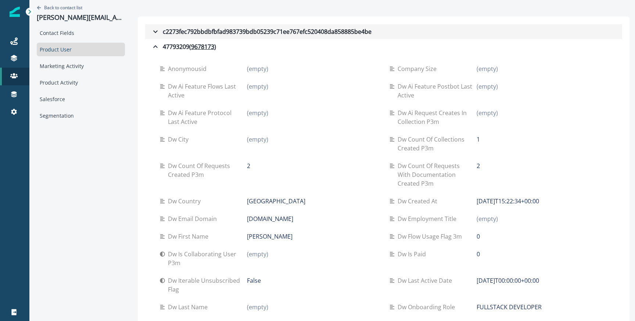
click at [153, 36] on button "c2273fec792bbdbfbfad983739bdb05239c71ee767efc520408da858885be4be" at bounding box center [383, 31] width 477 height 15
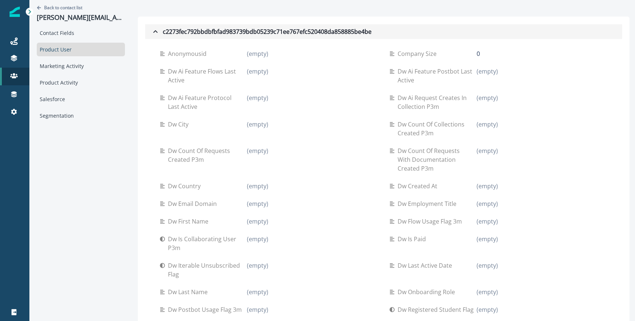
click at [154, 30] on div "c2273fec792bbdbfbfad983739bdb05239c71ee767efc520408da858885be4be" at bounding box center [261, 31] width 221 height 9
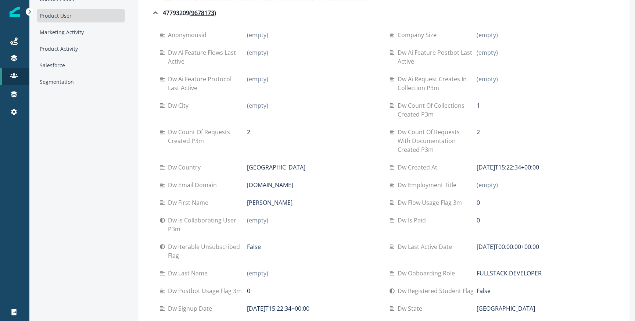
scroll to position [35, 0]
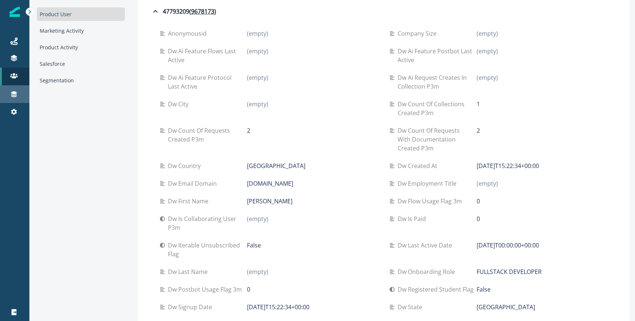
click at [22, 97] on div "Connections" at bounding box center [15, 94] width 24 height 9
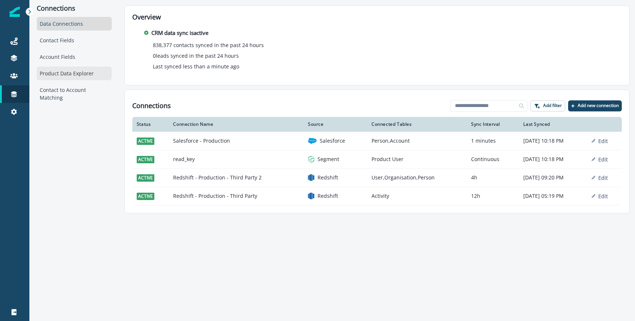
click at [74, 76] on div "Product Data Explorer" at bounding box center [74, 74] width 75 height 14
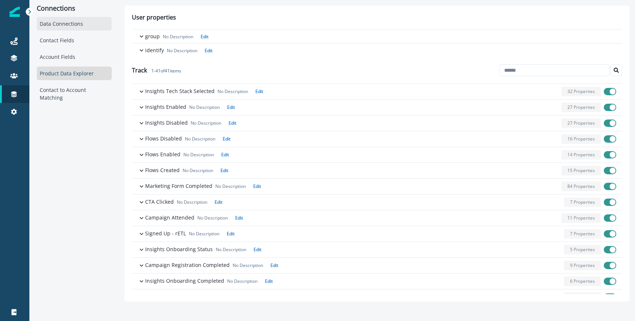
click at [64, 28] on div "Data Connections" at bounding box center [74, 24] width 75 height 14
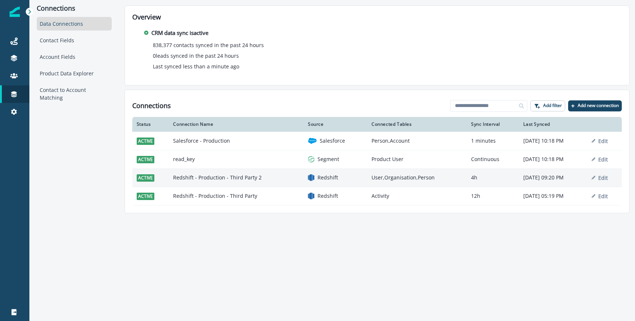
click at [227, 181] on td "Redshift - Production - Third Party 2" at bounding box center [236, 177] width 135 height 18
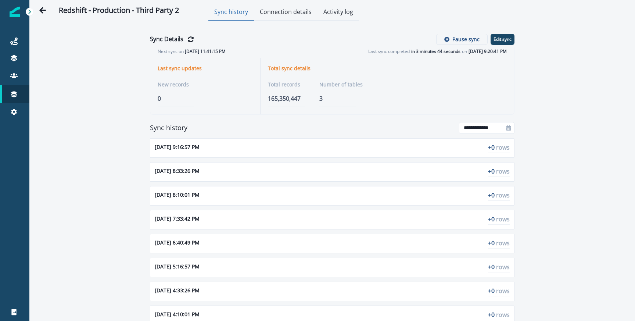
click at [490, 47] on div "Next sync on Sep 8, 2025, 11:41:15 PM Last sync completed in 3 minutes 44 secon…" at bounding box center [332, 51] width 364 height 13
click at [494, 43] on button "Edit sync" at bounding box center [503, 39] width 24 height 11
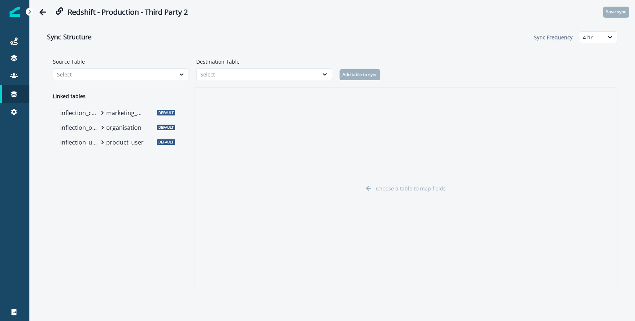
click at [121, 118] on div "inflection_contact marketing_person" at bounding box center [103, 113] width 92 height 15
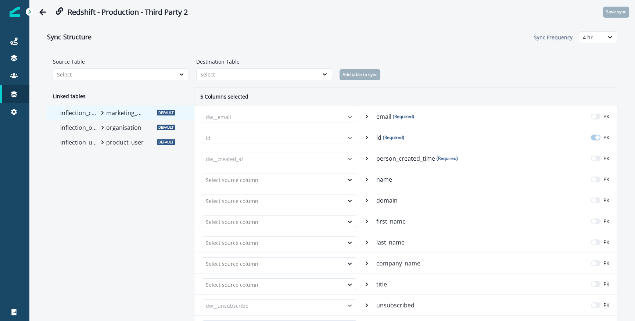
click at [110, 141] on p "product_user" at bounding box center [125, 142] width 39 height 9
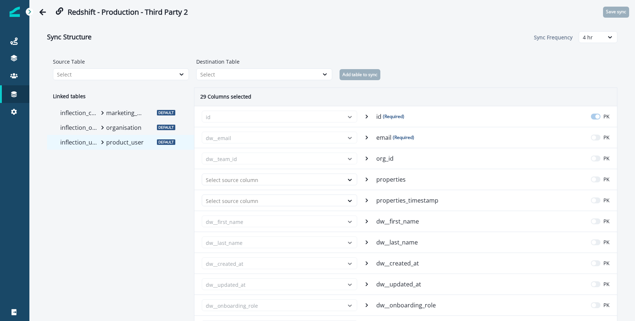
click at [100, 134] on div "inflection_organization organisation" at bounding box center [103, 127] width 92 height 15
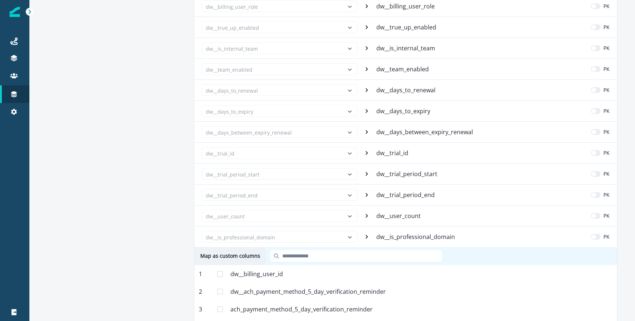
scroll to position [485, 0]
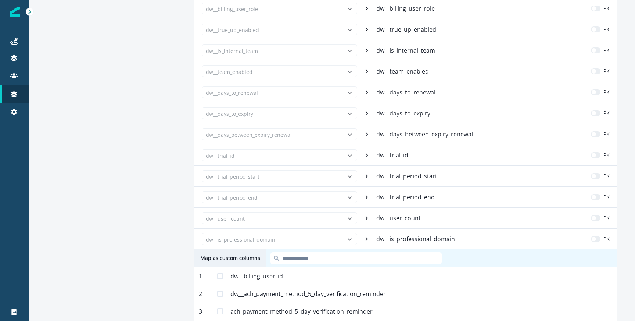
click at [398, 200] on p "dw__trial_period_end" at bounding box center [407, 197] width 60 height 9
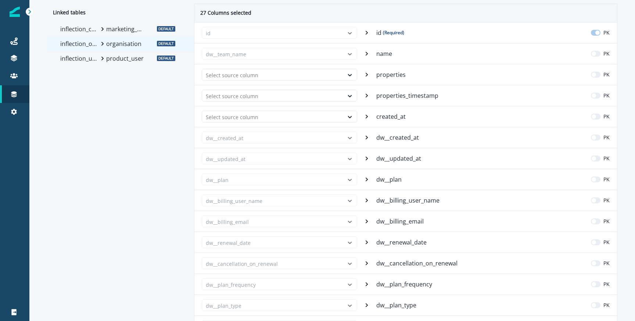
scroll to position [0, 0]
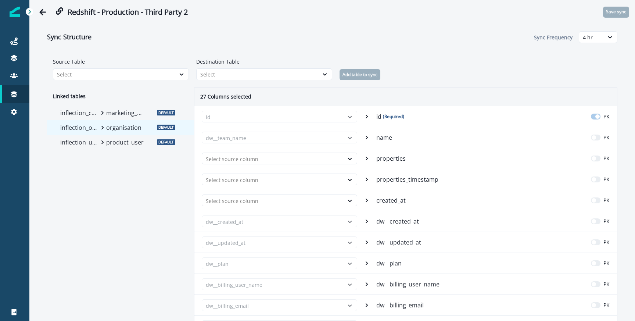
click at [30, 52] on div "Sync Structure Sync Frequency 4 hr Source Table Select Destination Table Select…" at bounding box center [332, 160] width 606 height 273
click at [19, 43] on div "Journeys" at bounding box center [15, 41] width 24 height 9
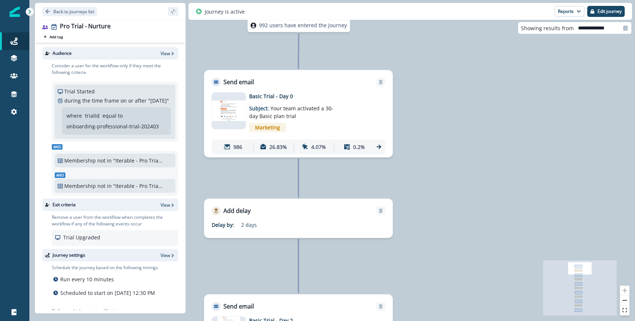
click at [378, 149] on icon at bounding box center [379, 146] width 7 height 7
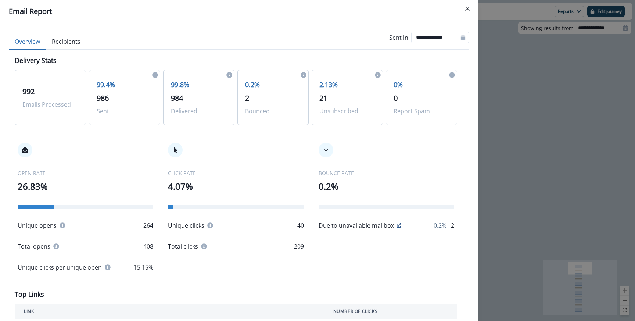
click at [50, 37] on button "Recipients" at bounding box center [66, 41] width 40 height 15
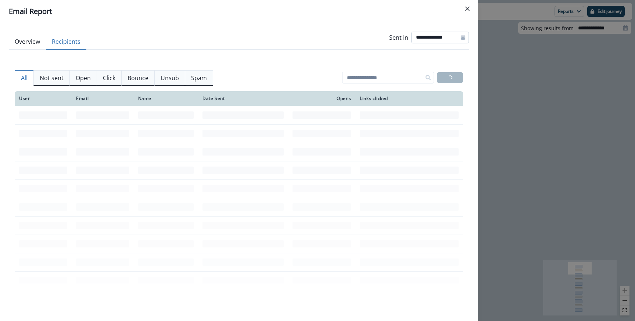
click at [418, 39] on input "**********" at bounding box center [441, 38] width 58 height 12
select select "*"
select select "****"
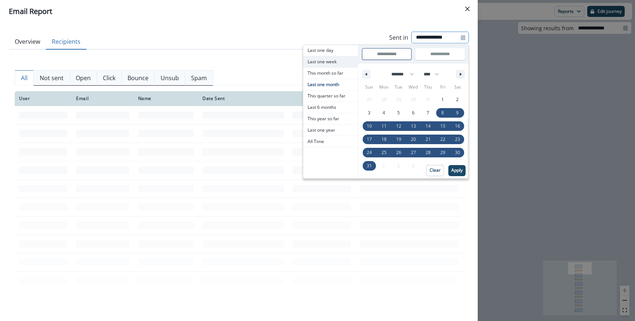
click at [323, 63] on span "Last one week" at bounding box center [330, 61] width 55 height 11
type input "**********"
select select "*"
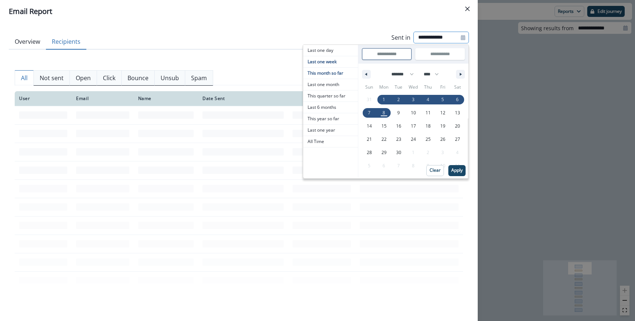
click at [461, 171] on p "Apply" at bounding box center [457, 170] width 11 height 5
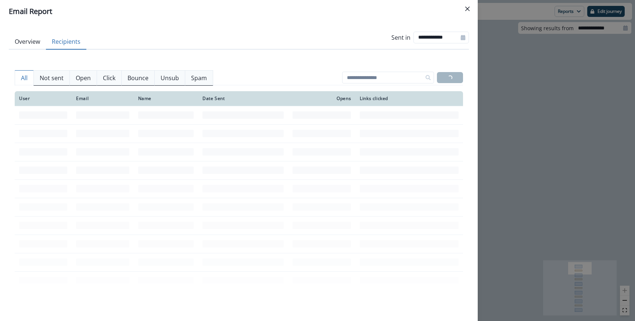
click at [33, 40] on button "Overview" at bounding box center [27, 41] width 37 height 15
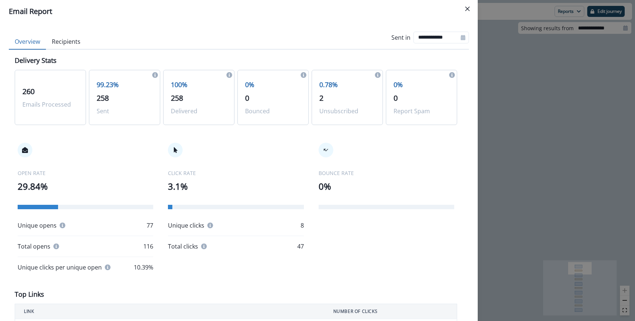
click at [67, 38] on button "Recipients" at bounding box center [66, 41] width 40 height 15
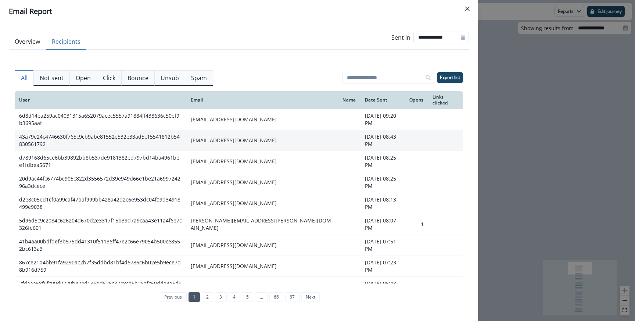
click at [206, 139] on td "[EMAIL_ADDRESS][DOMAIN_NAME]" at bounding box center [262, 140] width 152 height 21
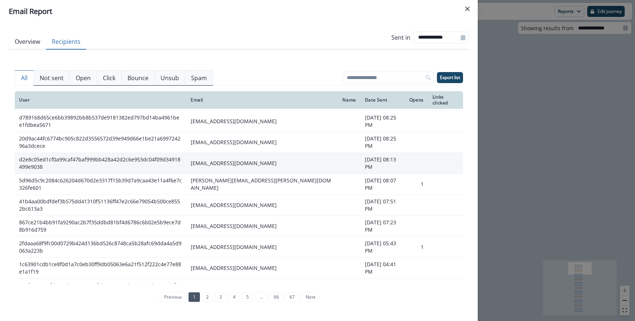
scroll to position [33, 0]
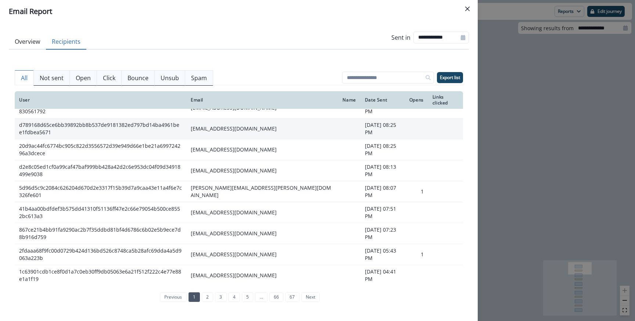
click at [211, 131] on td "[EMAIL_ADDRESS][DOMAIN_NAME]" at bounding box center [262, 128] width 152 height 21
copy td "[EMAIL_ADDRESS][DOMAIN_NAME]"
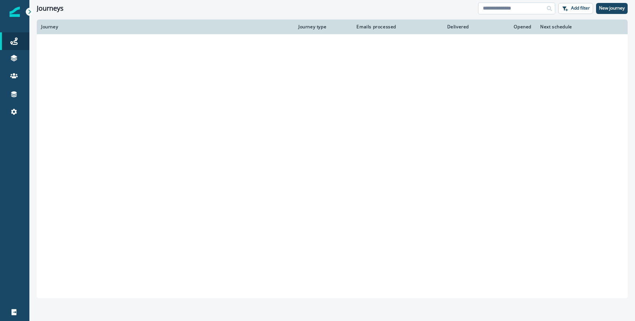
click at [514, 8] on input at bounding box center [516, 9] width 77 height 12
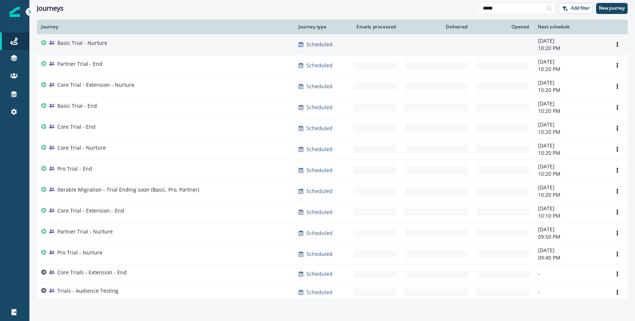
type input "*****"
click at [108, 45] on div "Basic Trial - Nurture" at bounding box center [165, 44] width 249 height 10
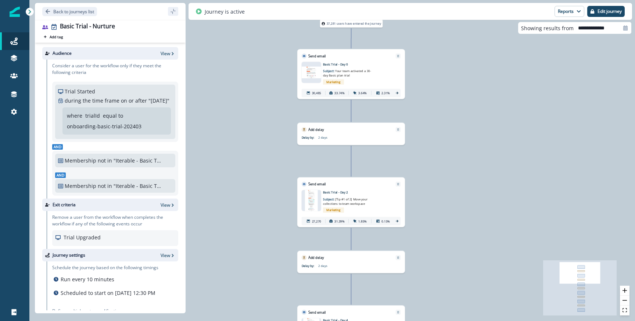
click at [339, 80] on span "Marketing" at bounding box center [333, 81] width 21 height 5
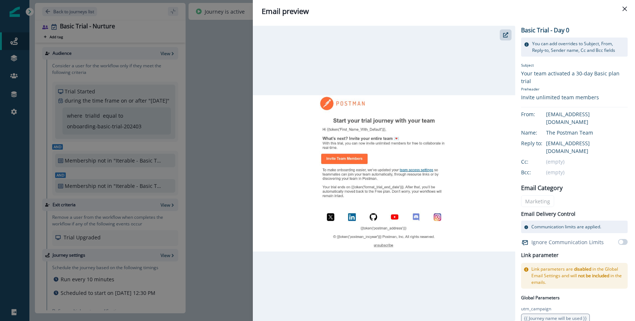
click at [242, 149] on div "Email preview Basic Trial - Day 0 You can add overrides to Subject, From, Reply…" at bounding box center [317, 160] width 635 height 321
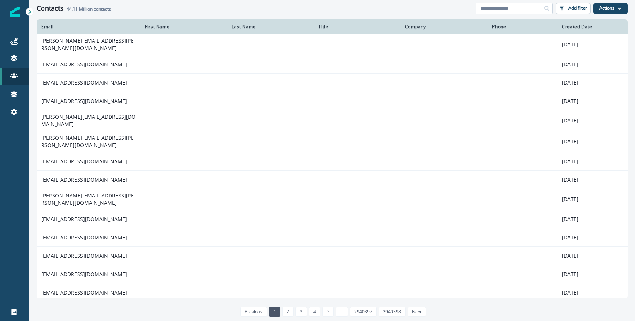
click at [516, 8] on input at bounding box center [514, 9] width 77 height 12
paste input "**********"
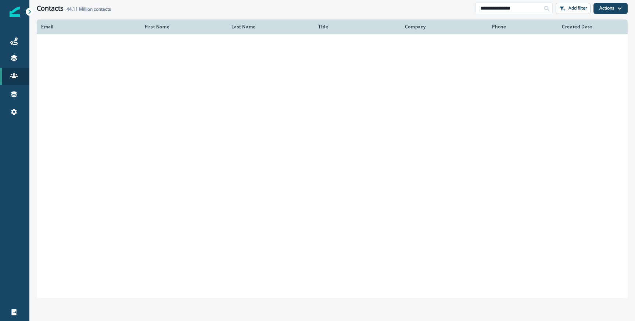
type input "**********"
click at [386, 13] on div "**********" at bounding box center [332, 8] width 606 height 17
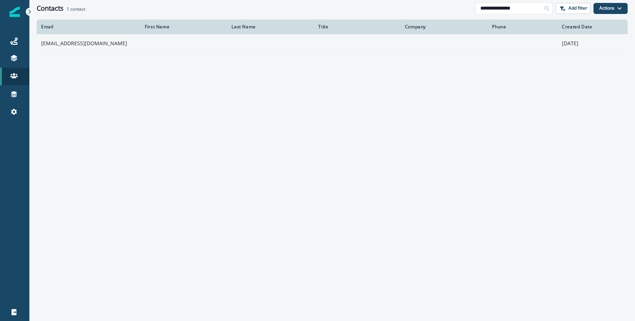
click at [110, 42] on td "[EMAIL_ADDRESS][DOMAIN_NAME]" at bounding box center [89, 43] width 104 height 18
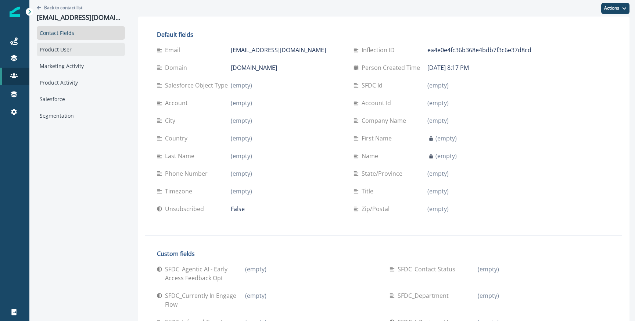
click at [57, 49] on div "Product User" at bounding box center [81, 50] width 88 height 14
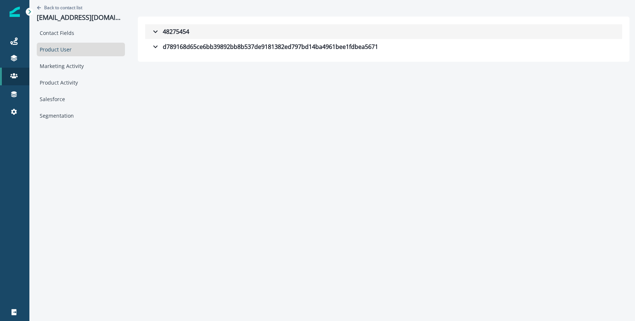
click at [151, 29] on icon "button" at bounding box center [155, 31] width 9 height 9
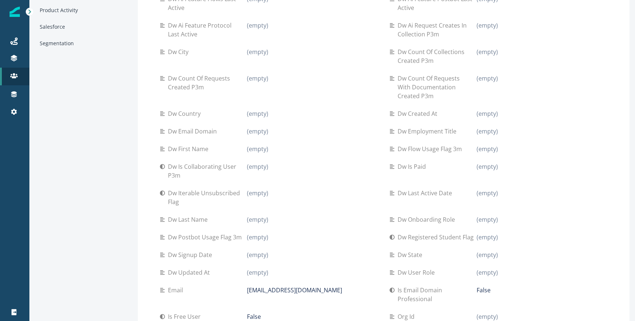
scroll to position [214, 0]
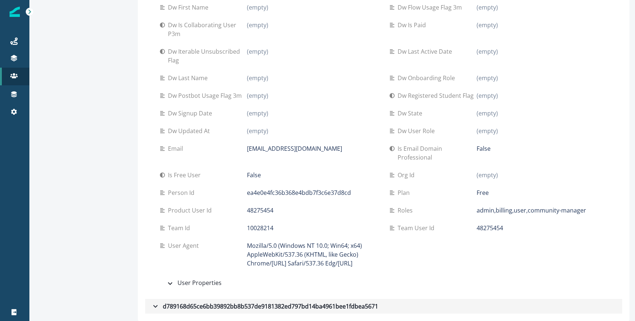
click at [151, 308] on icon "button" at bounding box center [155, 306] width 9 height 9
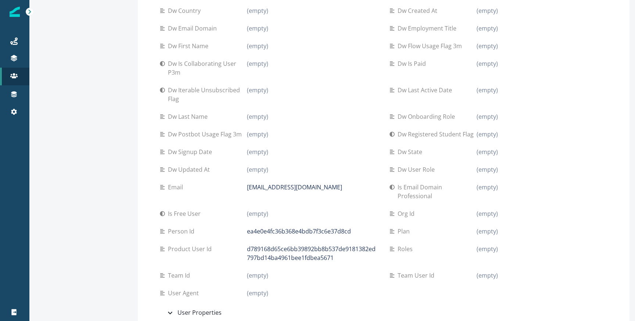
scroll to position [679, 0]
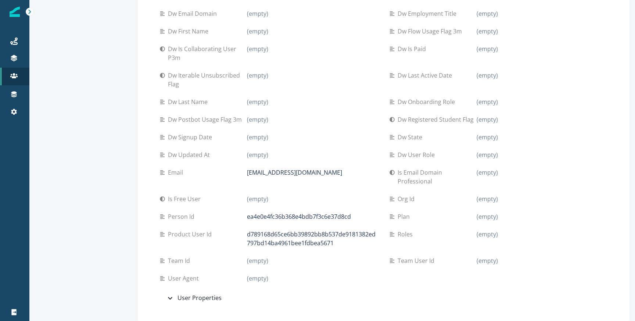
click at [281, 121] on div "(empty)" at bounding box center [312, 119] width 131 height 9
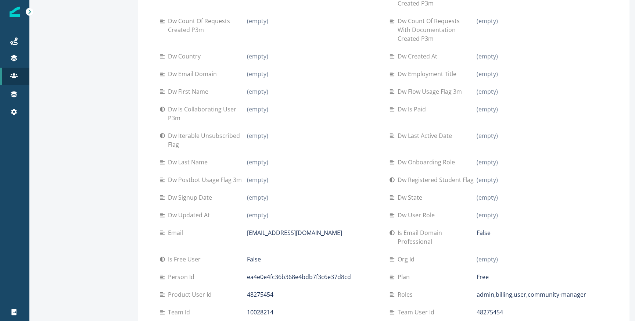
scroll to position [0, 0]
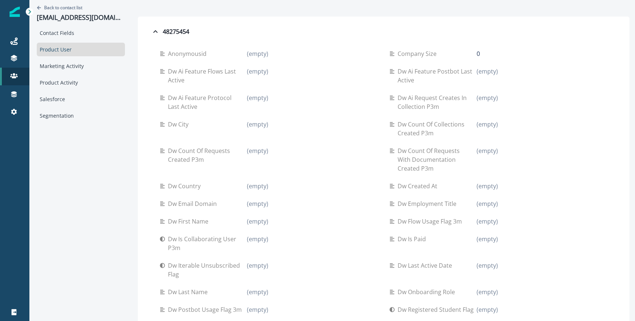
click at [67, 57] on div "Contact Fields Product User Marketing Activity Product Activity Salesforce Segm…" at bounding box center [81, 74] width 88 height 96
click at [66, 65] on div "Marketing Activity" at bounding box center [81, 66] width 88 height 14
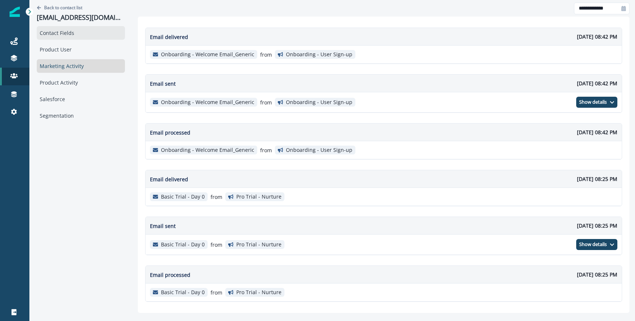
click at [59, 32] on div "Contact Fields" at bounding box center [81, 33] width 88 height 14
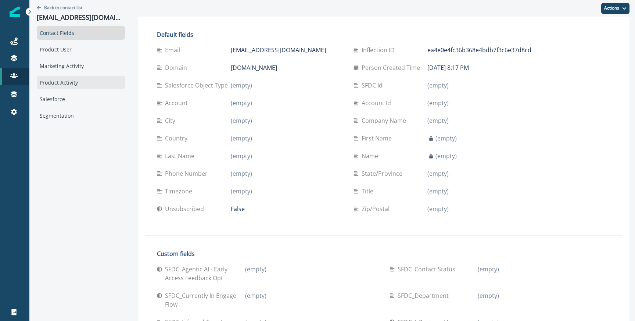
click at [76, 76] on div "Product Activity" at bounding box center [81, 83] width 88 height 14
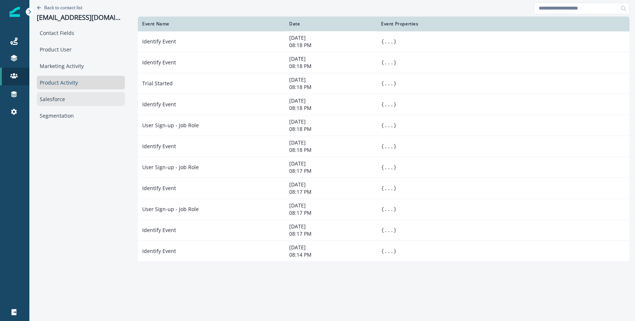
click at [68, 100] on div "Salesforce" at bounding box center [81, 99] width 88 height 14
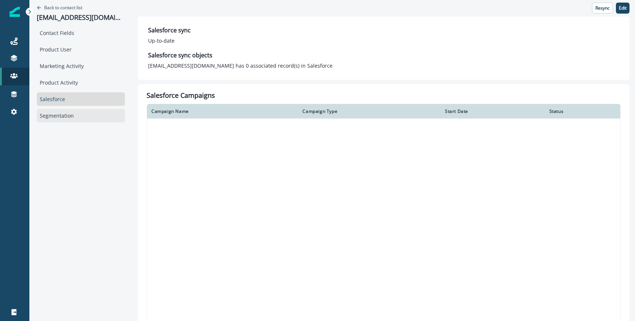
click at [63, 116] on div "Segmentation" at bounding box center [81, 116] width 88 height 14
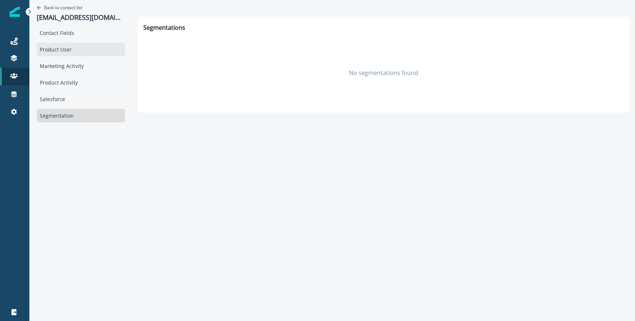
click at [65, 50] on div "Product User" at bounding box center [81, 50] width 88 height 14
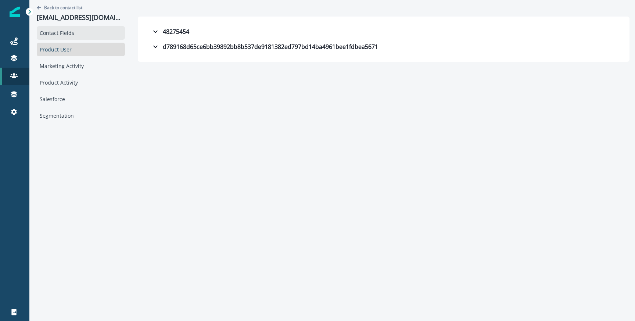
click at [72, 32] on div "Contact Fields" at bounding box center [81, 33] width 88 height 14
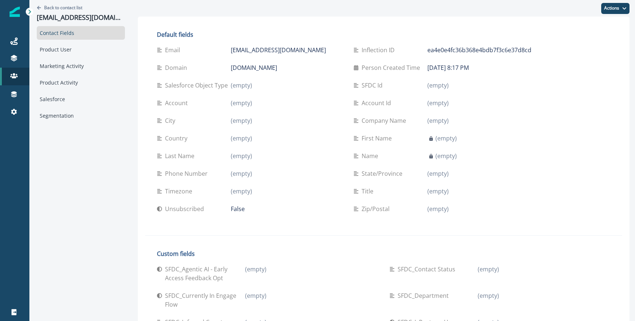
click at [257, 33] on h2 "Default fields" at bounding box center [347, 34] width 381 height 7
click at [72, 51] on div "Product User" at bounding box center [81, 50] width 88 height 14
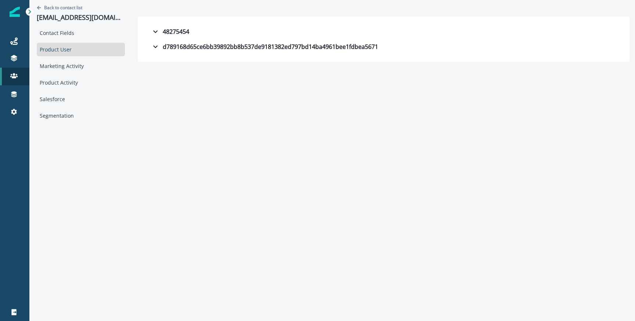
click at [138, 30] on div "48275454 Anonymousid (empty) Company size 0 Dw ai feature flows last active (em…" at bounding box center [384, 39] width 492 height 45
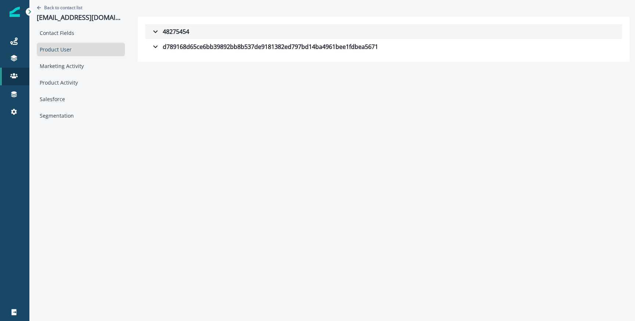
click at [151, 31] on div "48275454" at bounding box center [170, 31] width 38 height 9
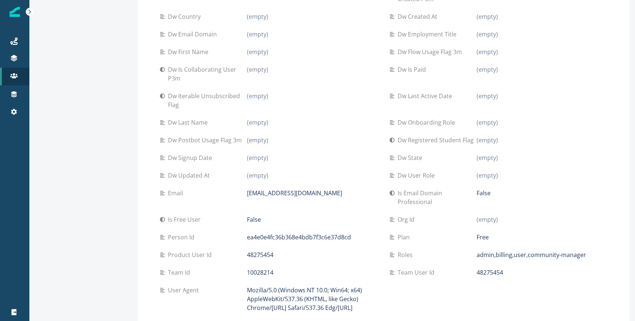
scroll to position [214, 0]
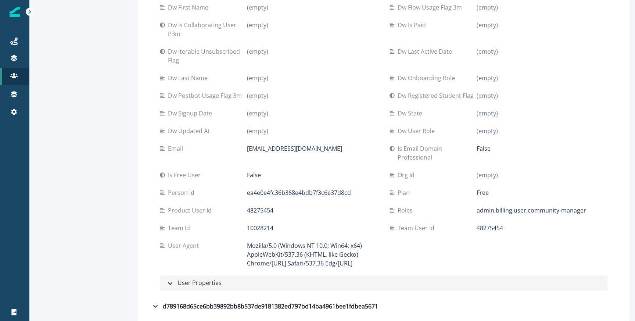
click at [170, 282] on div "User Properties" at bounding box center [194, 283] width 56 height 10
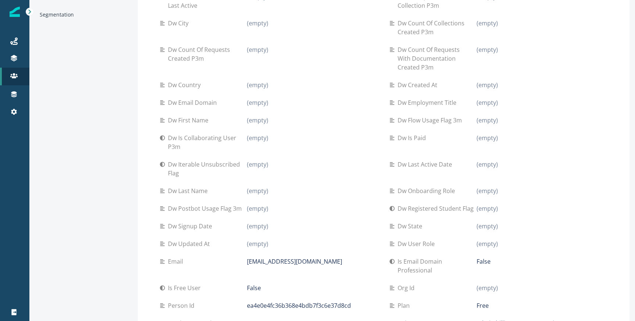
scroll to position [0, 0]
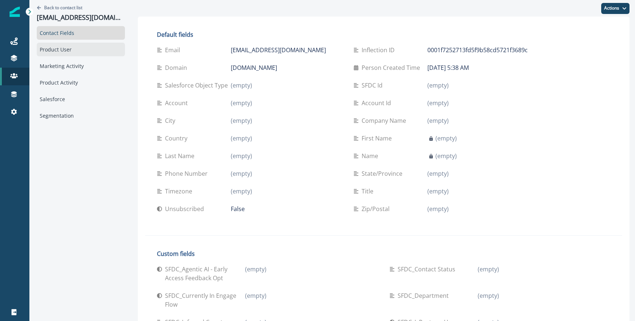
click at [88, 52] on div "Product User" at bounding box center [81, 50] width 88 height 14
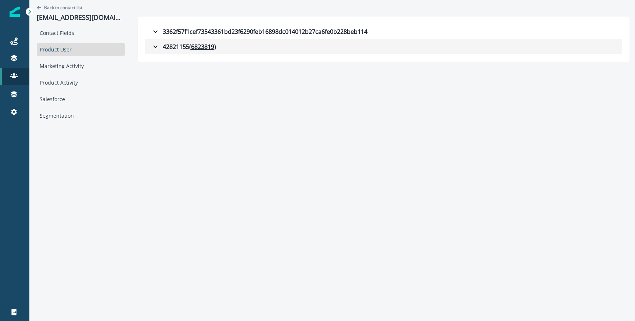
click at [176, 48] on div "42821155 ( 6823819 )" at bounding box center [183, 46] width 65 height 9
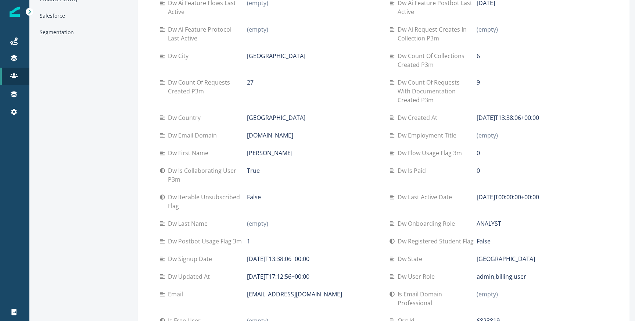
scroll to position [184, 0]
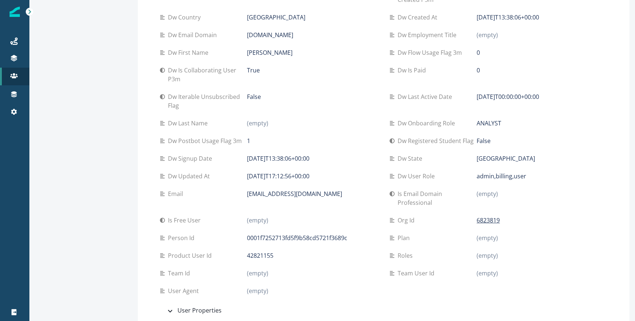
click at [420, 95] on p "Dw last active date" at bounding box center [426, 96] width 57 height 9
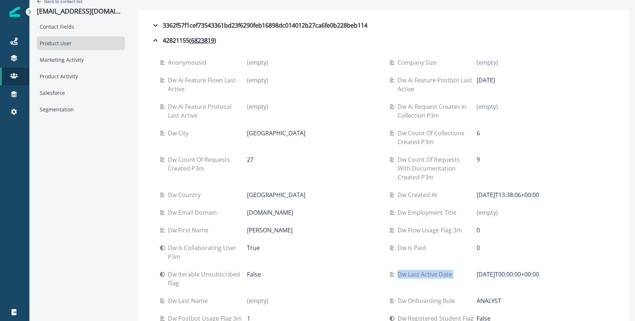
scroll to position [0, 0]
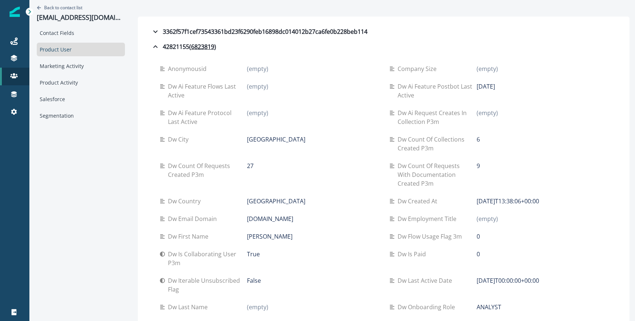
click at [81, 74] on div "Contact Fields Product User Marketing Activity Product Activity Salesforce Segm…" at bounding box center [81, 74] width 88 height 96
click at [81, 68] on div "Marketing Activity" at bounding box center [81, 66] width 88 height 14
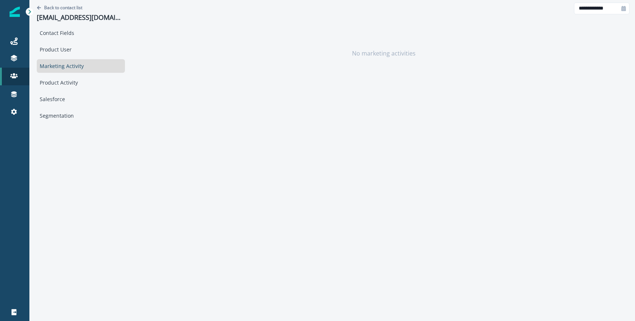
click at [67, 11] on div "Back to contact list [EMAIL_ADDRESS][DOMAIN_NAME]" at bounding box center [81, 13] width 88 height 26
click at [68, 7] on p "Back to contact list" at bounding box center [63, 7] width 38 height 6
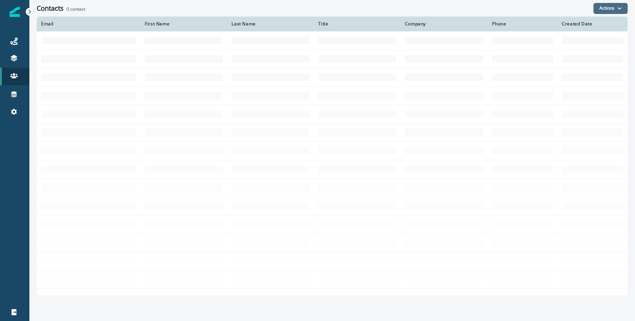
click at [598, 9] on button "Actions" at bounding box center [611, 8] width 34 height 11
click at [502, 8] on div "Contacts 0 contact" at bounding box center [315, 8] width 557 height 8
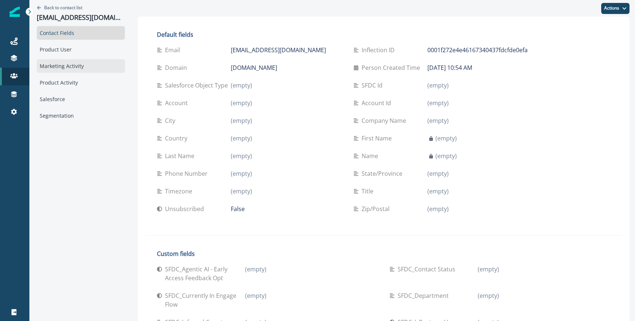
click at [76, 68] on div "Marketing Activity" at bounding box center [81, 66] width 88 height 14
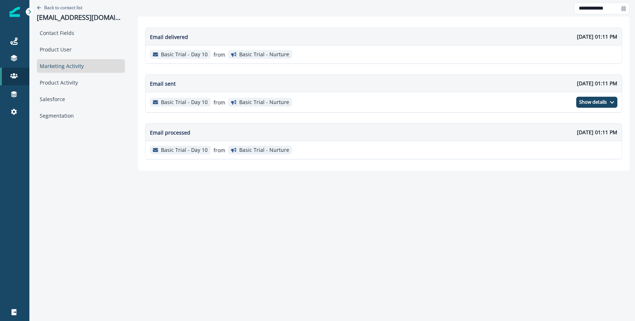
click at [619, 9] on div at bounding box center [624, 9] width 12 height 12
select select "*"
select select "****"
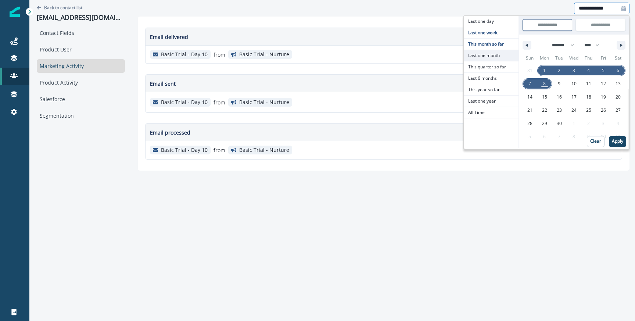
click at [491, 56] on span "Last one month" at bounding box center [491, 55] width 55 height 11
type input "**********"
select select "*"
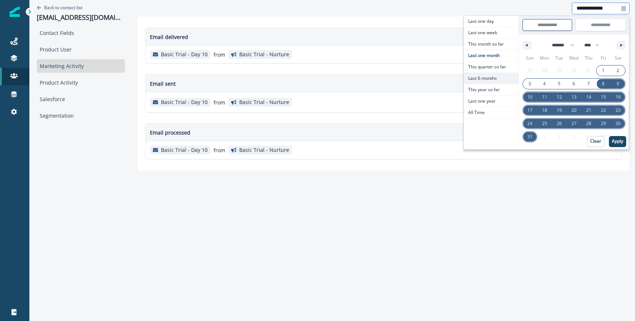
click at [501, 80] on span "Last 6 months" at bounding box center [491, 78] width 55 height 11
type input "**********"
select select "*"
click at [622, 137] on button "Apply" at bounding box center [617, 141] width 17 height 11
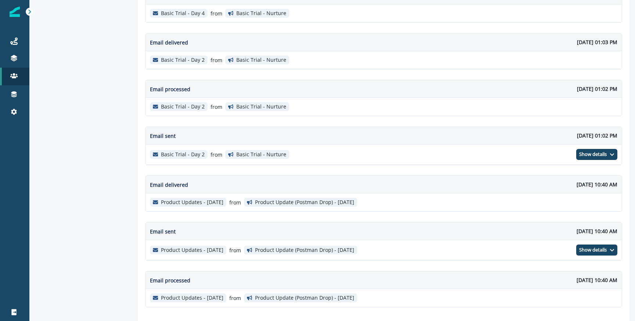
scroll to position [443, 0]
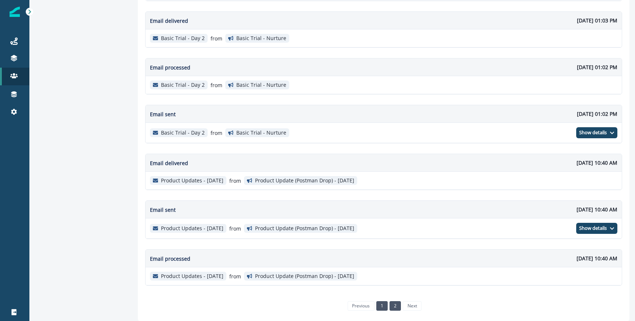
click at [393, 306] on link "2" at bounding box center [395, 306] width 11 height 10
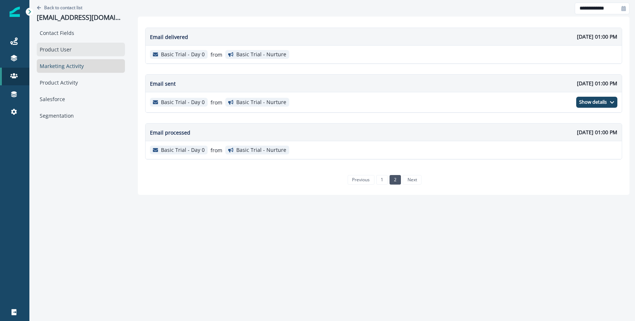
click at [61, 50] on div "Product User" at bounding box center [81, 50] width 88 height 14
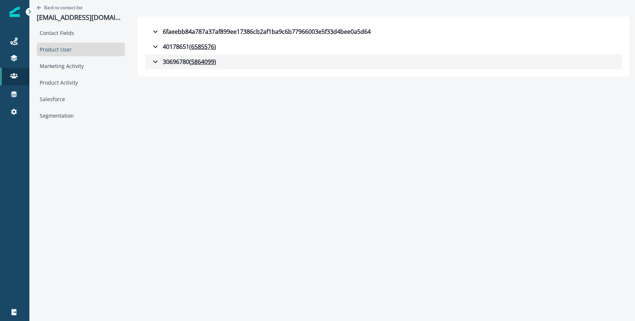
click at [154, 60] on icon "button" at bounding box center [155, 61] width 9 height 9
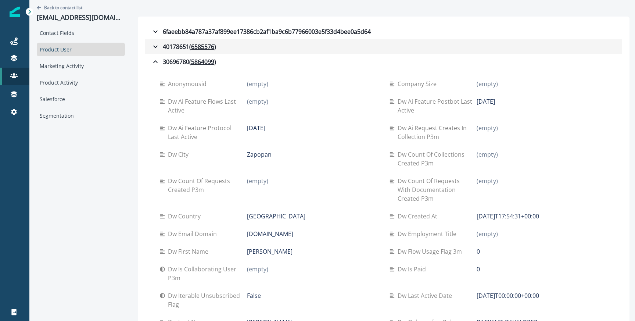
click at [172, 47] on div "40178651 ( 6585576 )" at bounding box center [183, 46] width 65 height 9
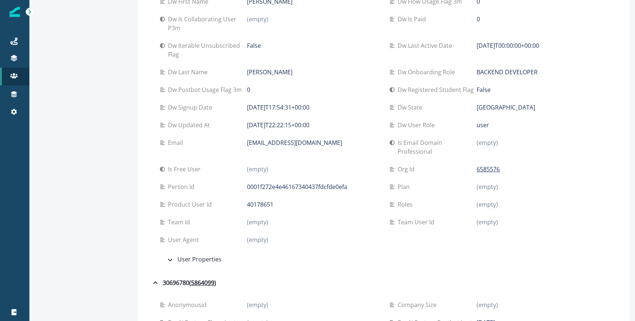
scroll to position [233, 0]
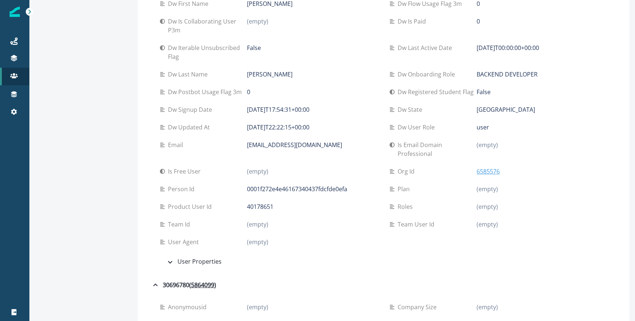
click at [481, 174] on p "6585576" at bounding box center [488, 171] width 23 height 9
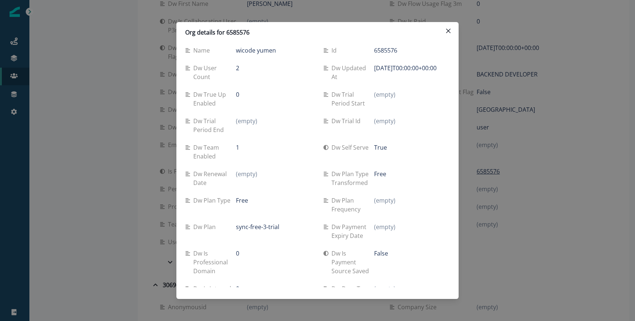
scroll to position [0, 0]
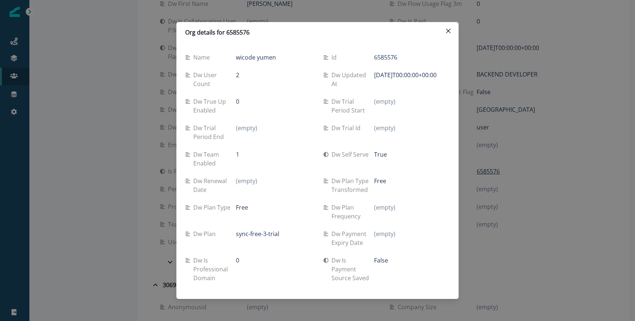
click at [245, 131] on p "(empty)" at bounding box center [246, 128] width 21 height 9
copy div "(empty)"
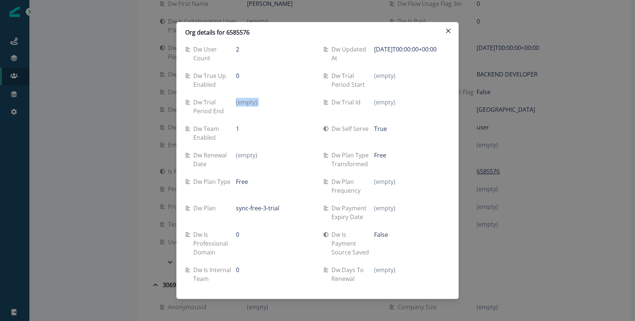
scroll to position [22, 0]
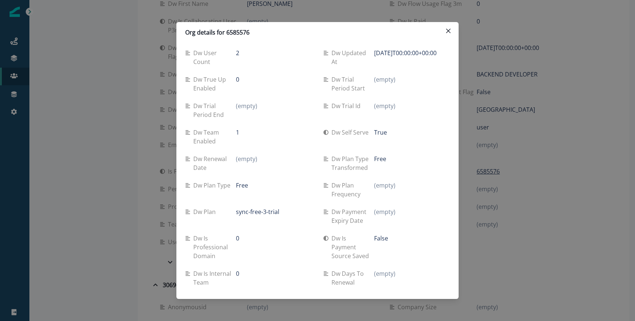
click at [558, 164] on div "Org details for 6585576 Name wicode yumen Id 6585576 Dw user count 2 Dw updated…" at bounding box center [317, 160] width 635 height 321
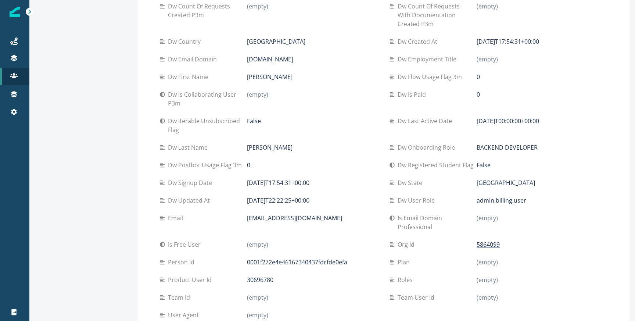
scroll to position [667, 0]
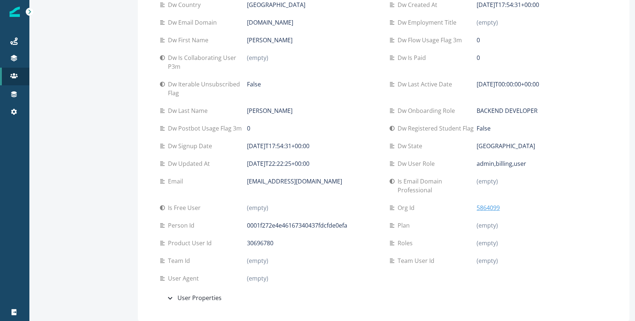
click at [484, 210] on p "5864099" at bounding box center [488, 207] width 23 height 9
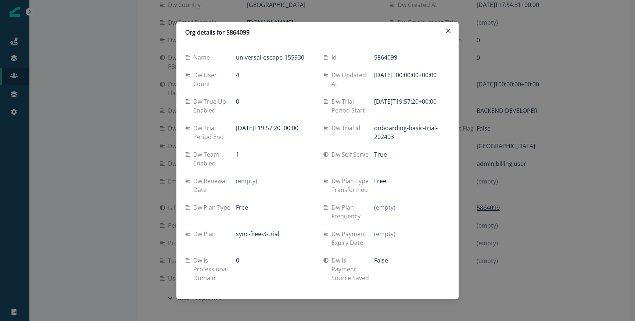
click at [135, 123] on div "Org details for 5864099 Name universal-escape-155930 Id 5864099 Dw user count 4…" at bounding box center [317, 160] width 635 height 321
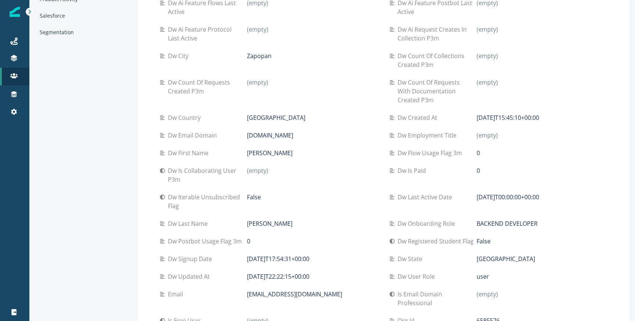
scroll to position [0, 0]
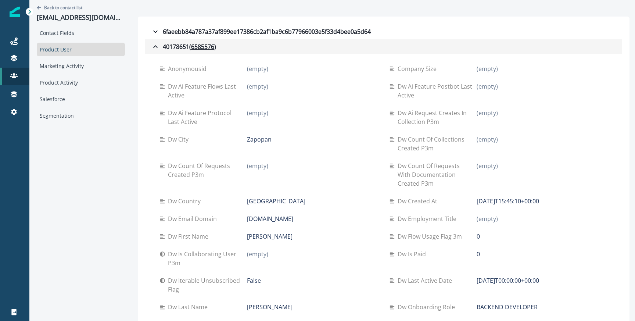
click at [151, 43] on icon "button" at bounding box center [155, 46] width 9 height 9
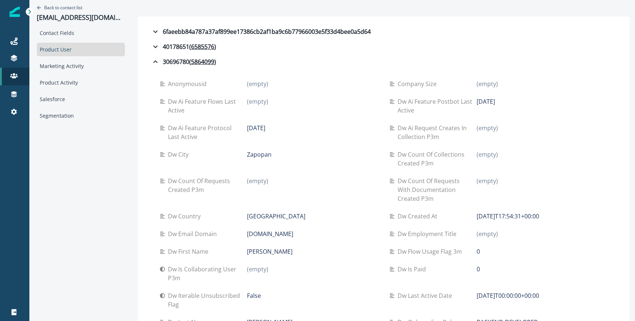
scroll to position [211, 0]
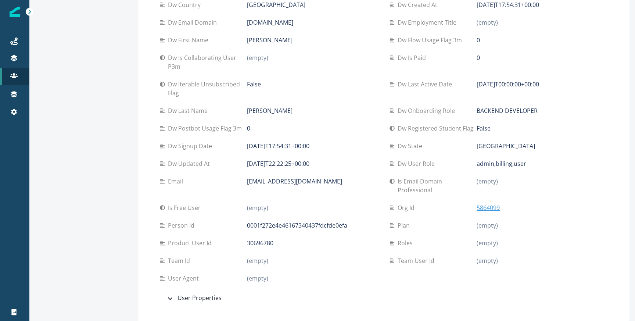
click at [484, 204] on p "5864099" at bounding box center [488, 207] width 23 height 9
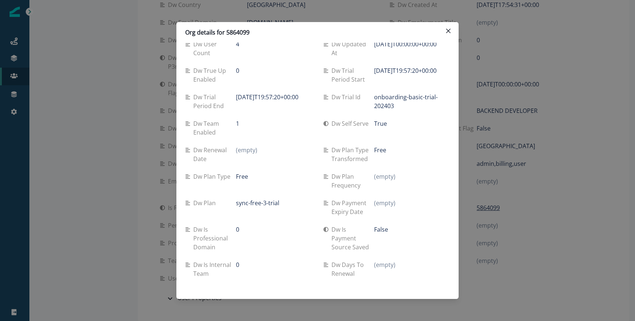
scroll to position [0, 0]
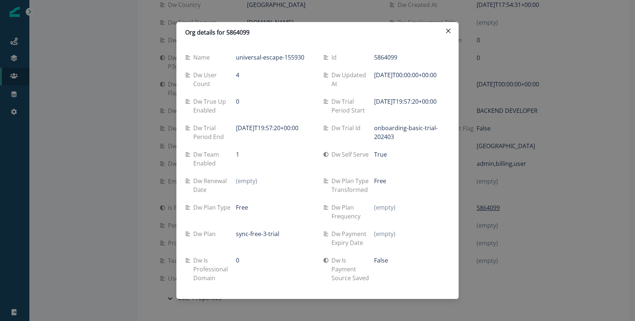
click at [159, 126] on div "Org details for 5864099 Name universal-escape-155930 Id 5864099 Dw user count 4…" at bounding box center [317, 160] width 635 height 321
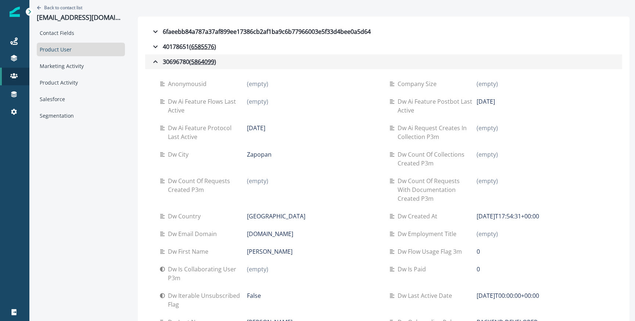
click at [153, 62] on icon "button" at bounding box center [155, 61] width 4 height 3
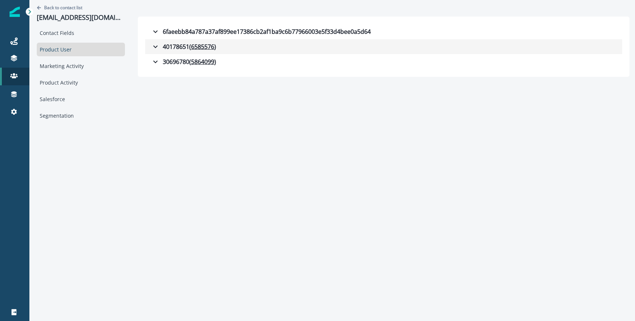
click at [152, 44] on icon "button" at bounding box center [155, 46] width 9 height 9
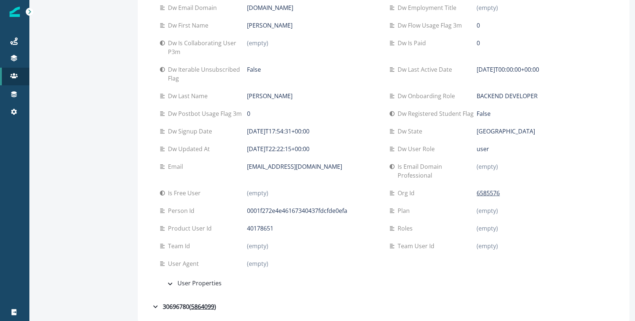
scroll to position [211, 0]
click at [483, 192] on p "6585576" at bounding box center [488, 192] width 23 height 9
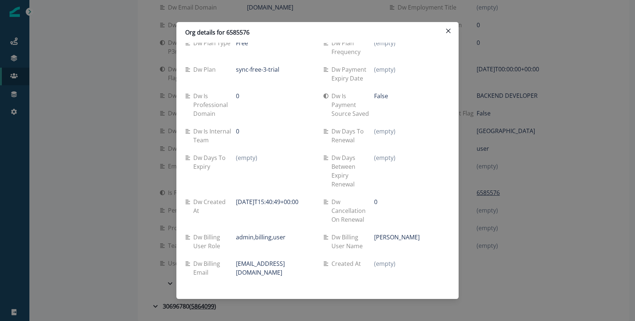
scroll to position [0, 0]
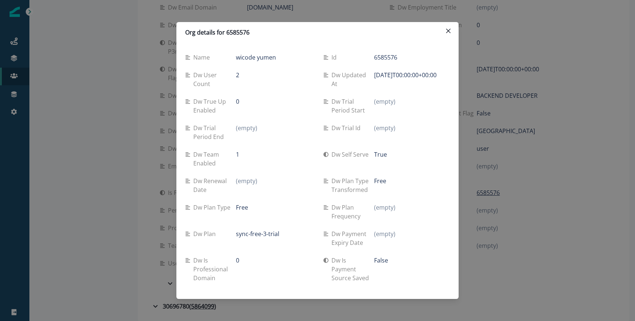
click at [142, 129] on div "Org details for 6585576 Name wicode yumen Id 6585576 Dw user count 2 Dw updated…" at bounding box center [317, 160] width 635 height 321
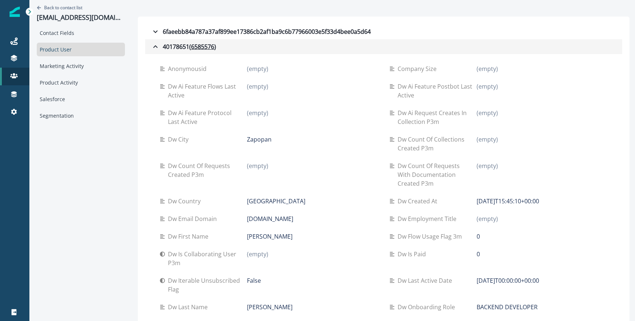
click at [151, 43] on icon "button" at bounding box center [155, 46] width 9 height 9
